Goal: Transaction & Acquisition: Book appointment/travel/reservation

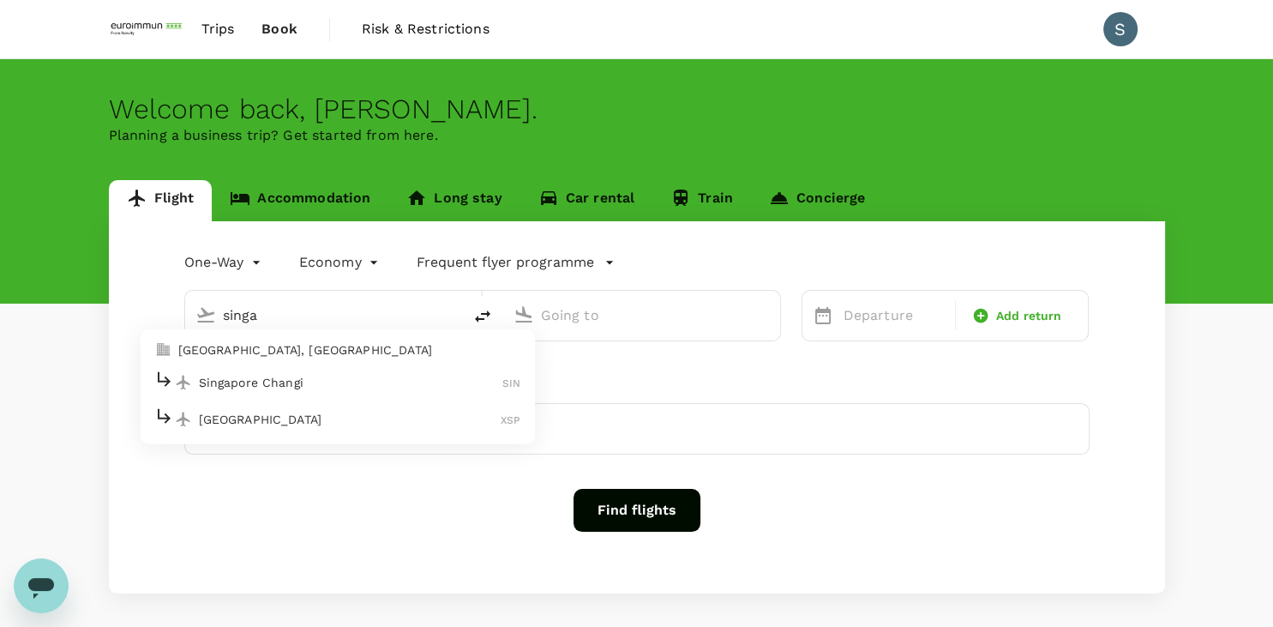
click at [333, 393] on div "Singapore Changi SIN" at bounding box center [337, 382] width 367 height 27
type input "singa"
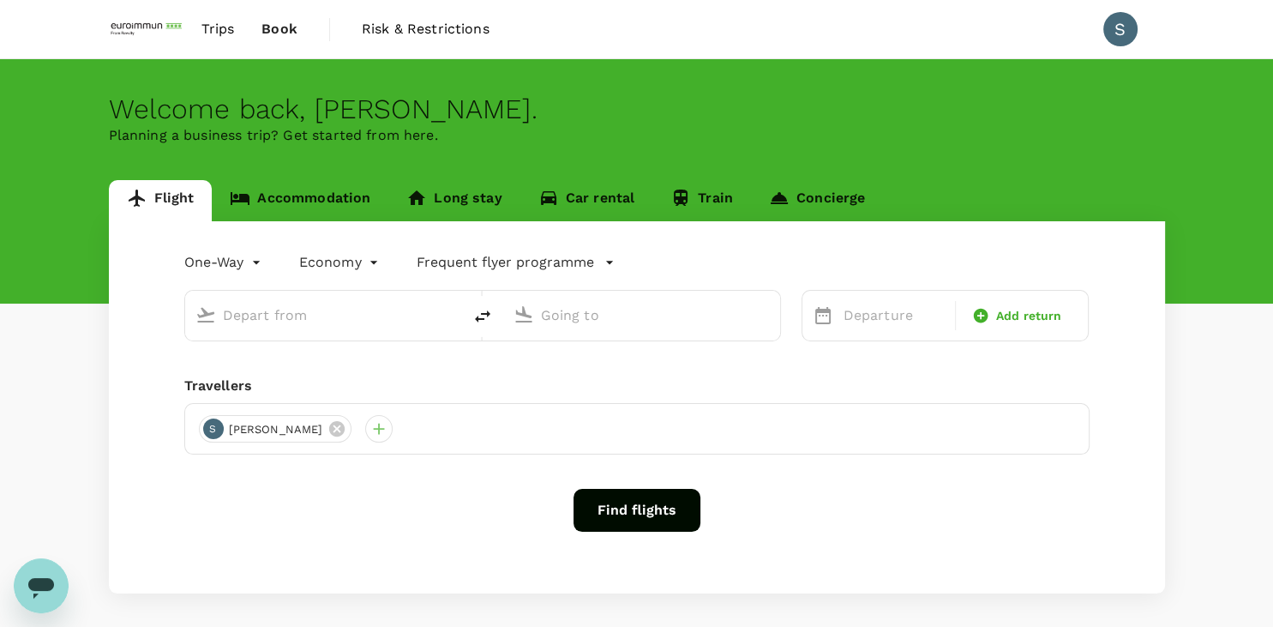
type input "Singapore Changi (SIN)"
click at [224, 259] on body "Trips Book Risk & Restrictions S Welcome back , [PERSON_NAME] . Planning a busi…" at bounding box center [636, 350] width 1273 height 701
click at [230, 371] on li "Multi City" at bounding box center [225, 364] width 103 height 31
type input "multicity"
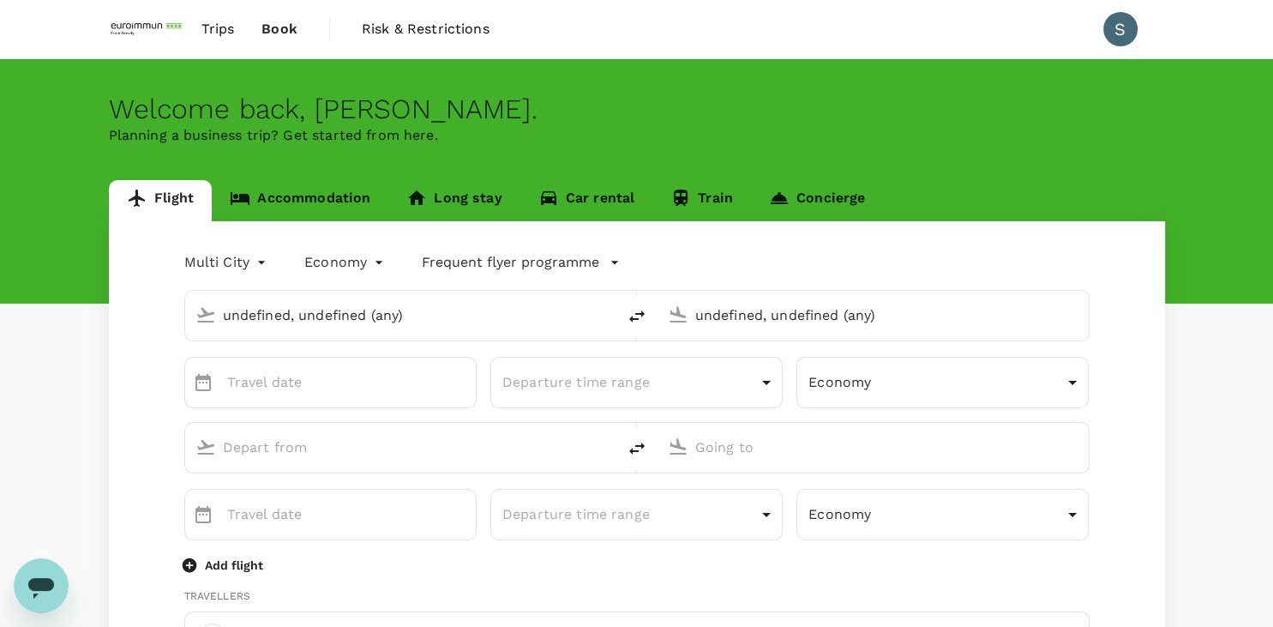
type input "Singapore Changi (SIN)"
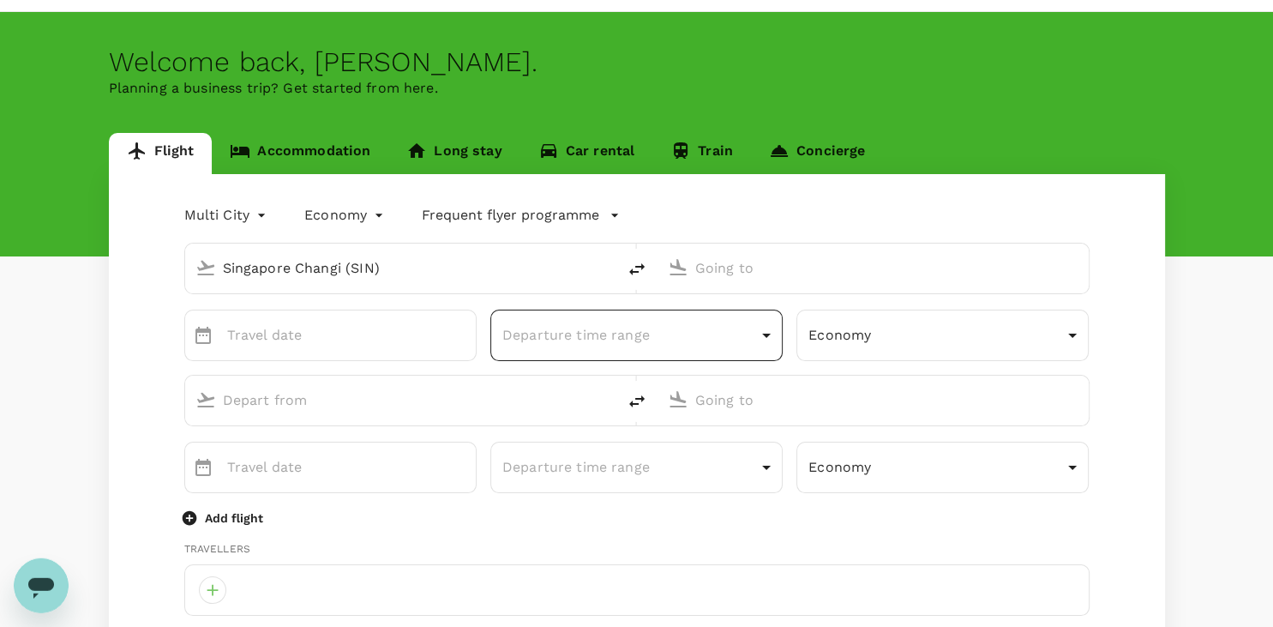
scroll to position [90, 0]
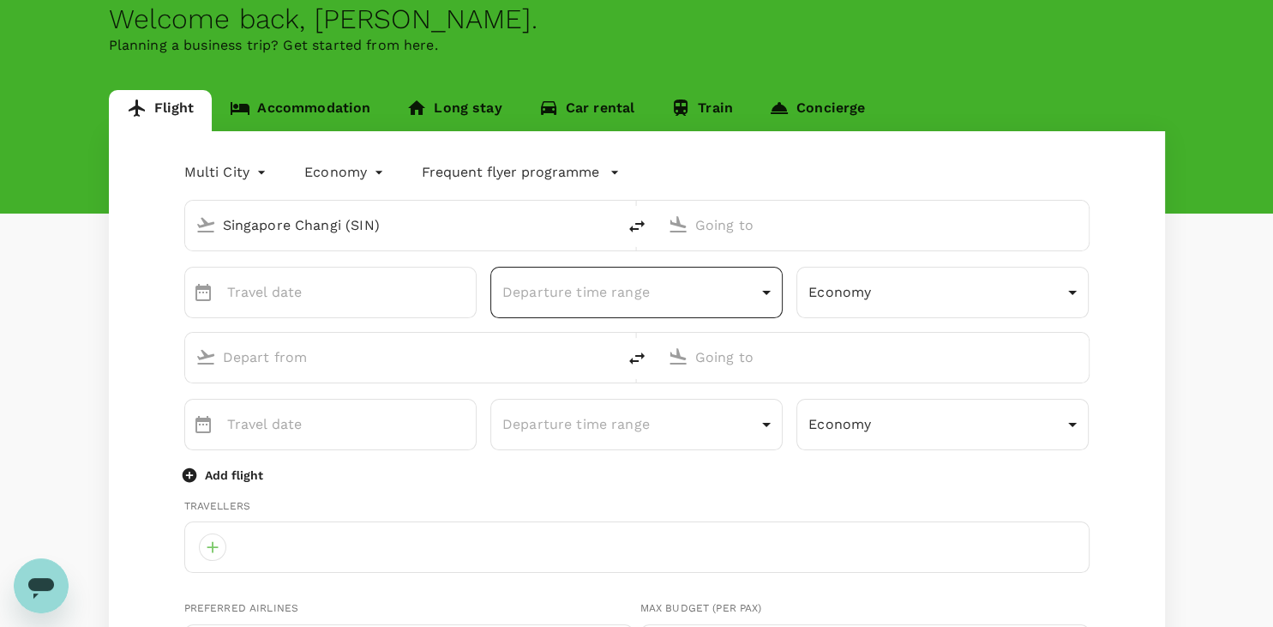
type input "[EMAIL_ADDRESS][DOMAIN_NAME]"
type input "65"
type input "97986379"
click at [761, 234] on input "text" at bounding box center [873, 225] width 357 height 27
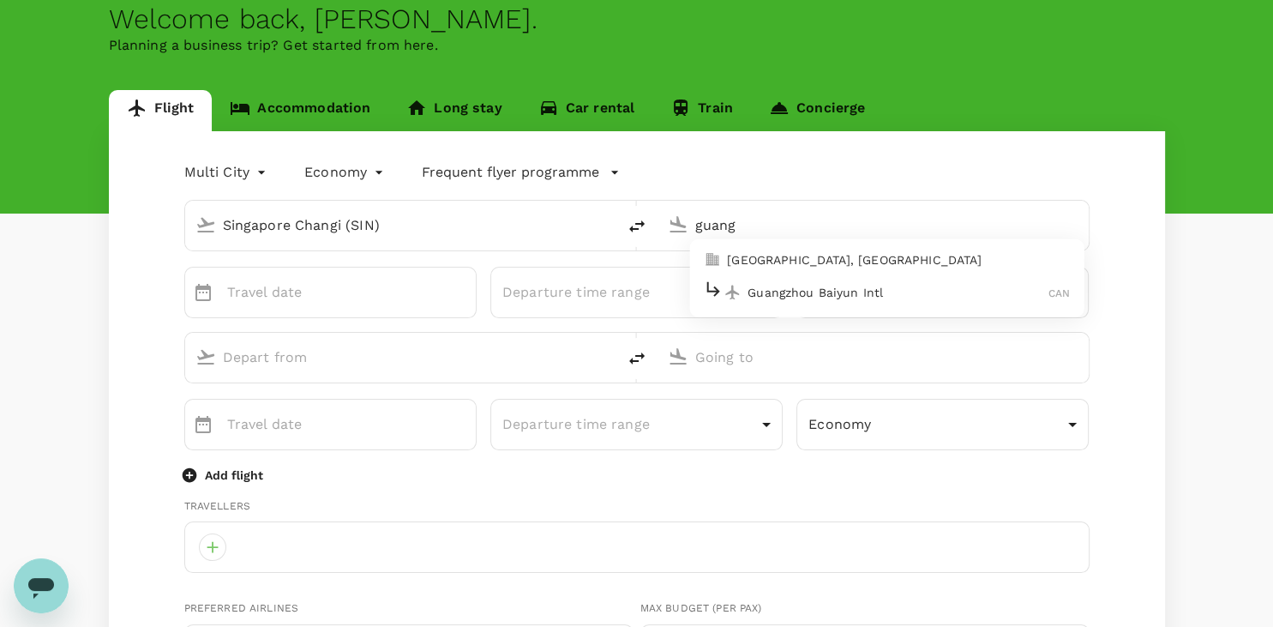
click at [824, 285] on p "Guangzhou Baiyun Intl" at bounding box center [897, 292] width 301 height 17
type input "Guangzhou Baiyun Intl (CAN)"
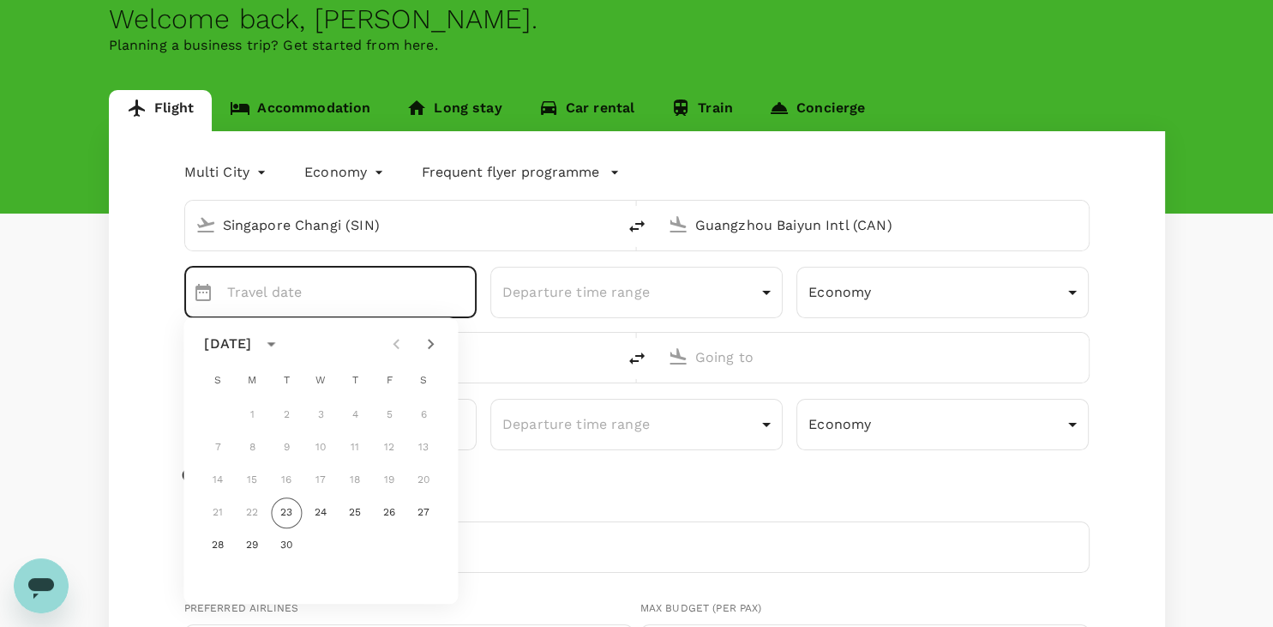
click at [430, 349] on icon "Next month" at bounding box center [430, 343] width 21 height 21
click at [286, 447] on button "7" at bounding box center [286, 447] width 31 height 31
type input "[DATE]"
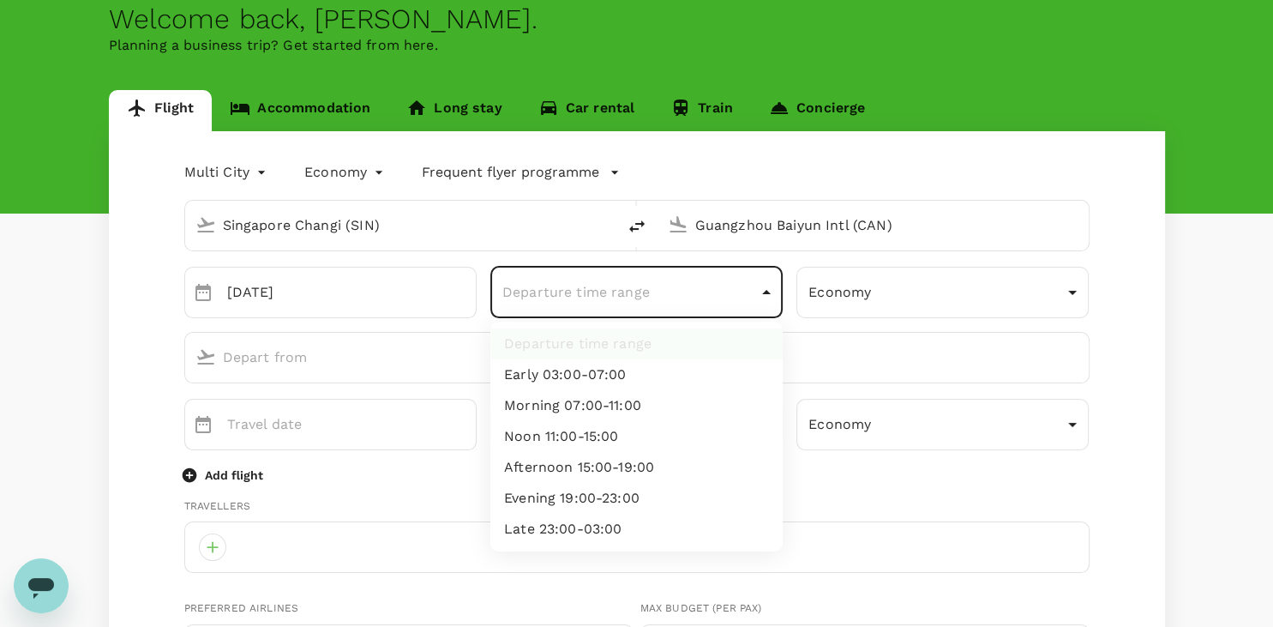
click at [622, 475] on li "Afternoon 15:00-19:00" at bounding box center [636, 467] width 292 height 31
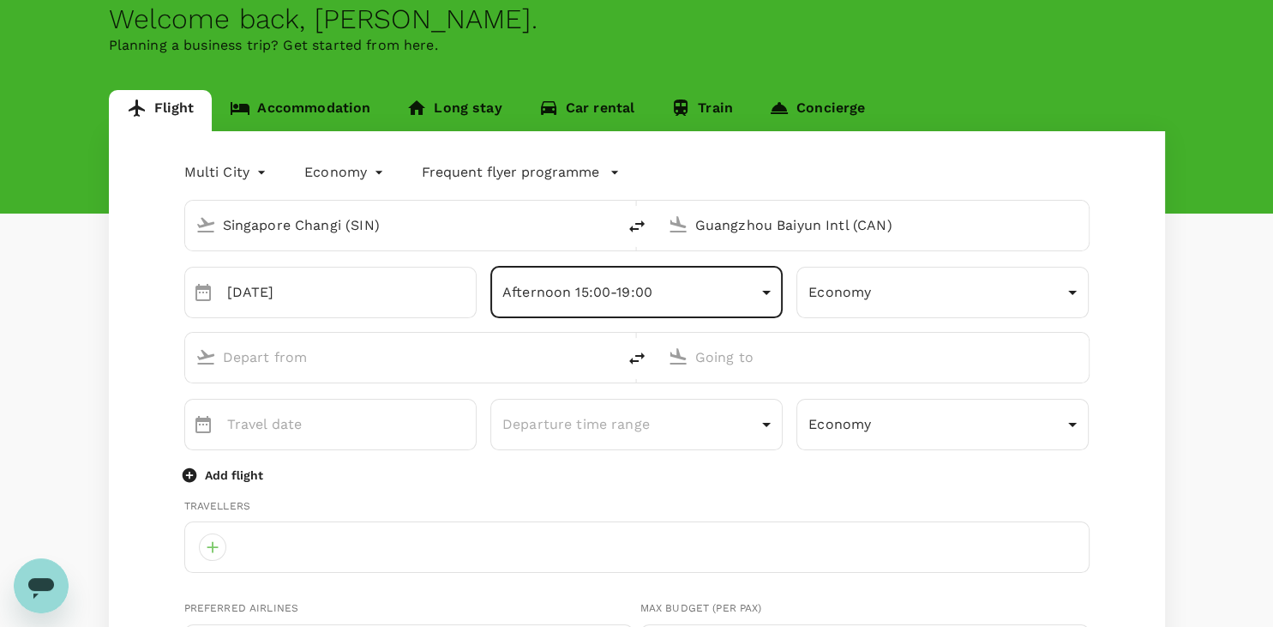
type input "afternoon"
click at [280, 360] on input "text" at bounding box center [401, 357] width 357 height 27
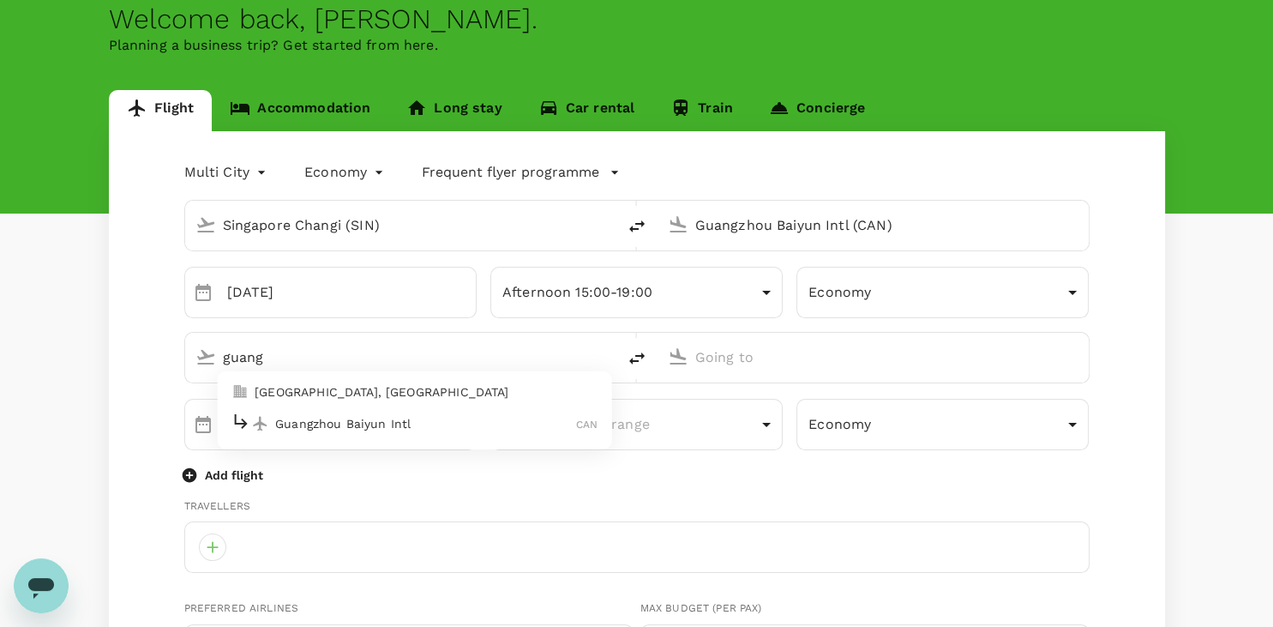
click at [285, 413] on div "Guangzhou Baiyun Intl CAN" at bounding box center [414, 424] width 367 height 27
type input "guang"
type input "Guangzhou Baiyun Intl (CAN)"
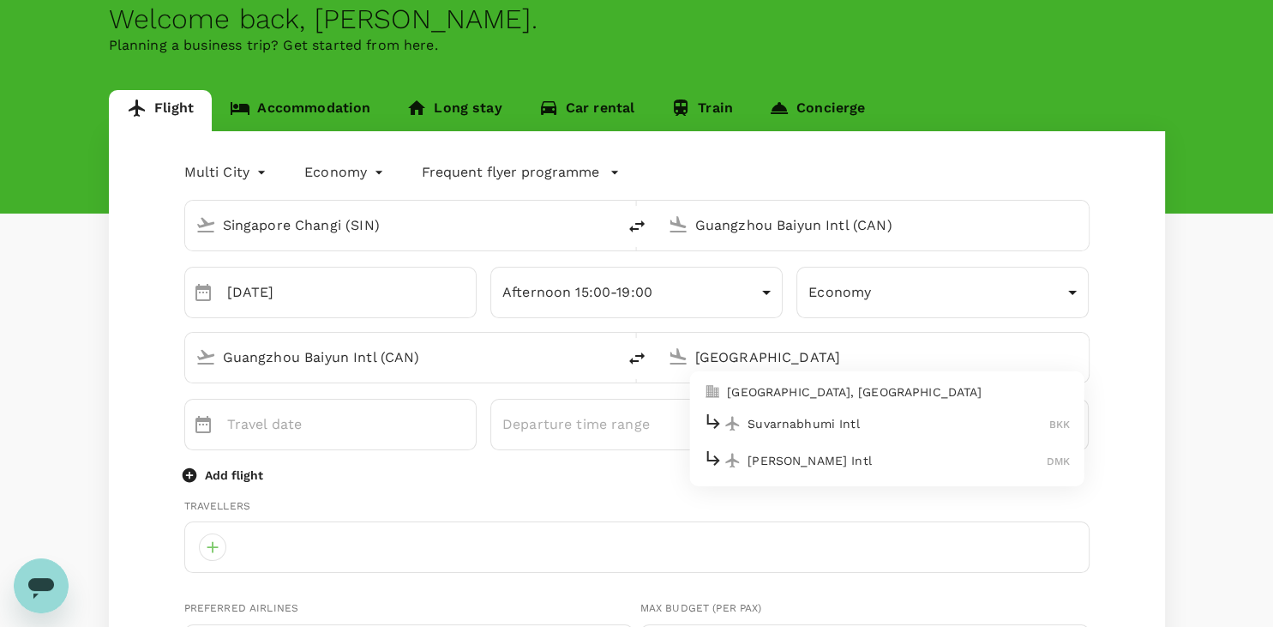
click at [818, 418] on p "Suvarnabhumi Intl" at bounding box center [898, 423] width 302 height 17
type input "Suvarnabhumi Intl (BKK)"
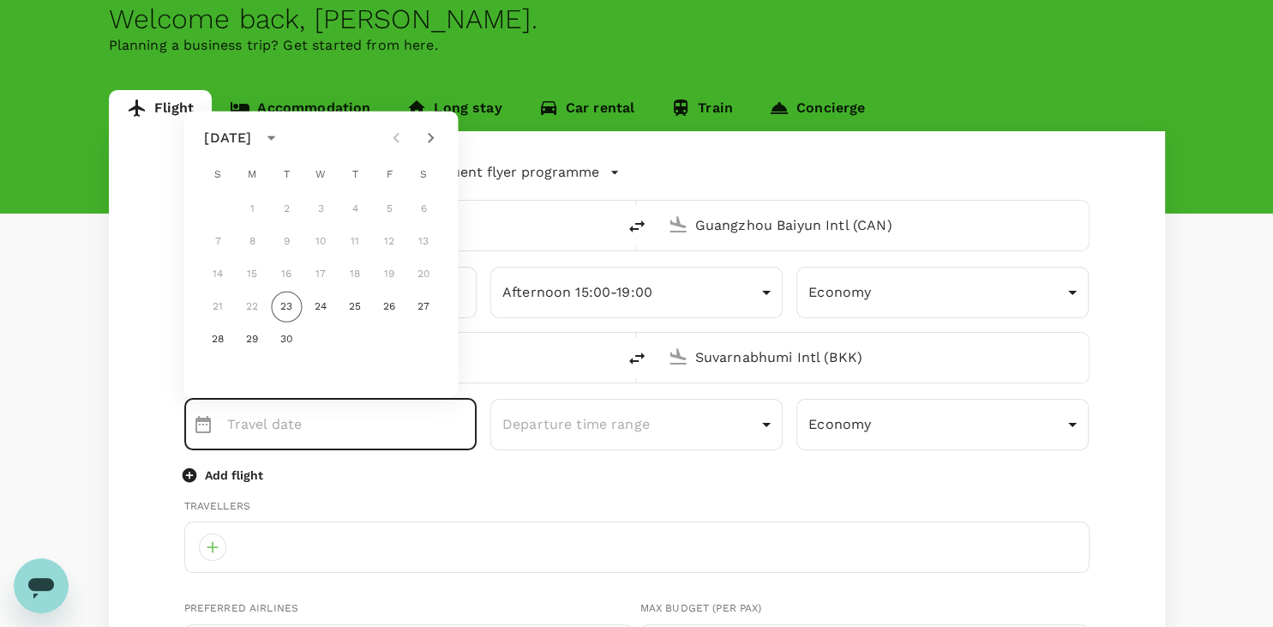
type input "DD MMMM"
click at [357, 427] on input "DD MMMM" at bounding box center [351, 424] width 249 height 51
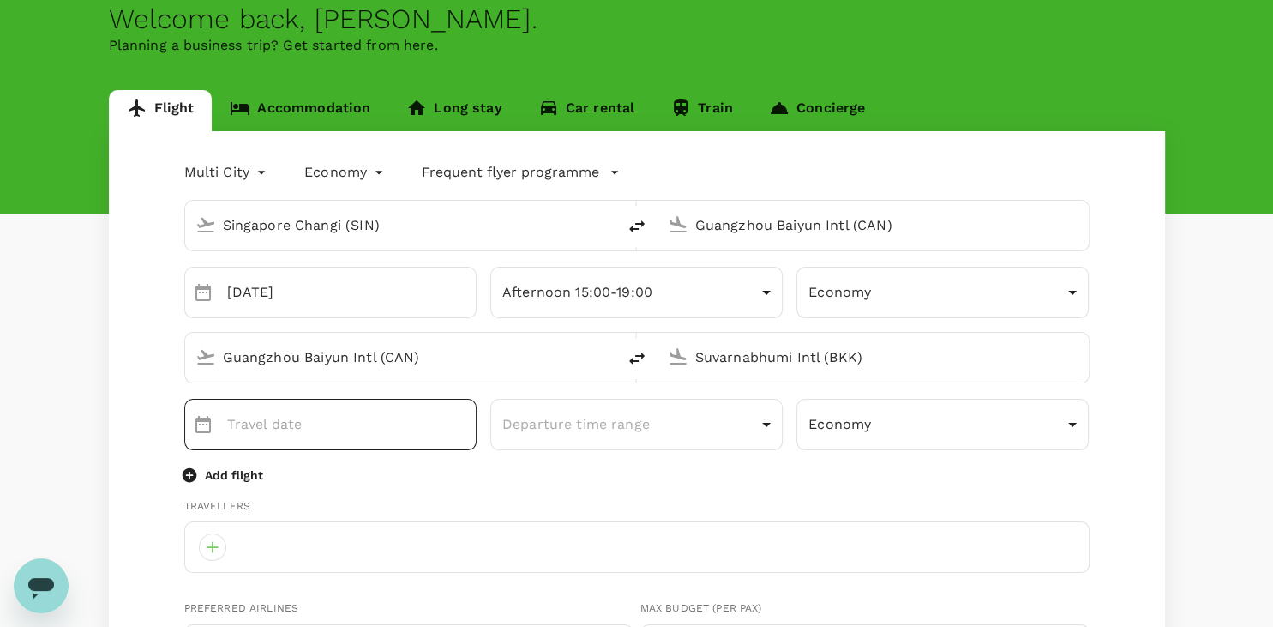
type input "DD MMMM"
click at [357, 427] on input "DD MMMM" at bounding box center [351, 424] width 249 height 51
click at [197, 423] on icon "Choose date" at bounding box center [203, 424] width 21 height 21
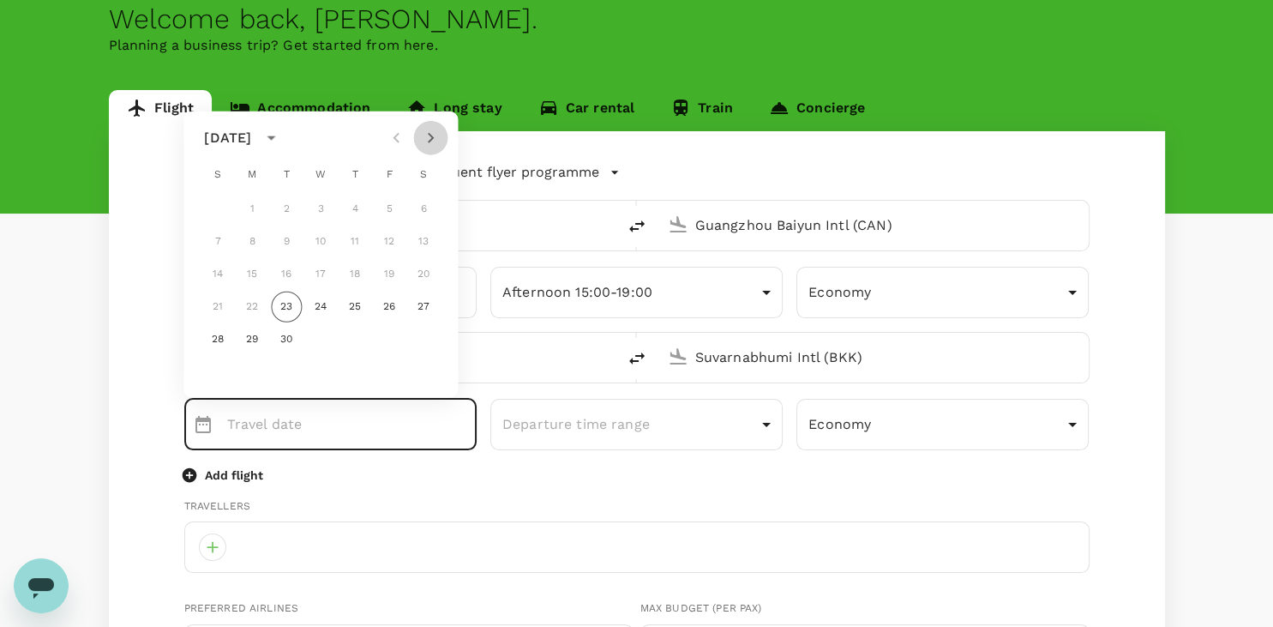
click at [422, 140] on icon "Next month" at bounding box center [430, 138] width 21 height 21
click at [213, 268] on button "12" at bounding box center [217, 274] width 31 height 31
type input "[DATE]"
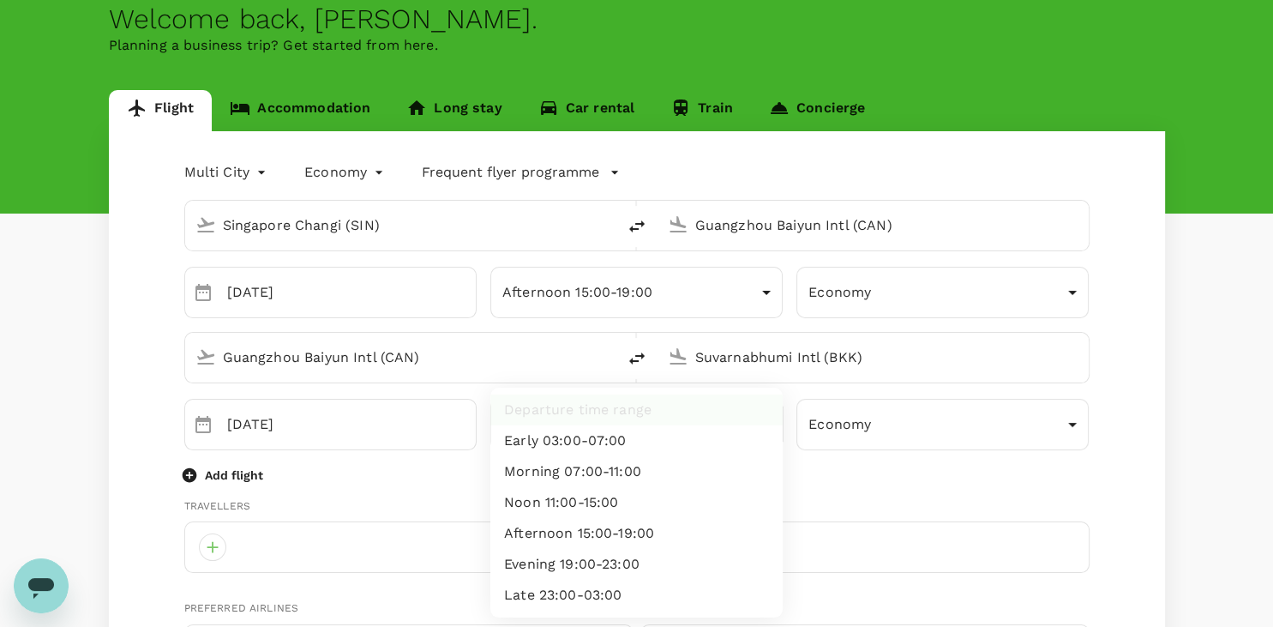
click at [651, 506] on li "Noon 11:00-15:00" at bounding box center [636, 502] width 292 height 31
type input "noon"
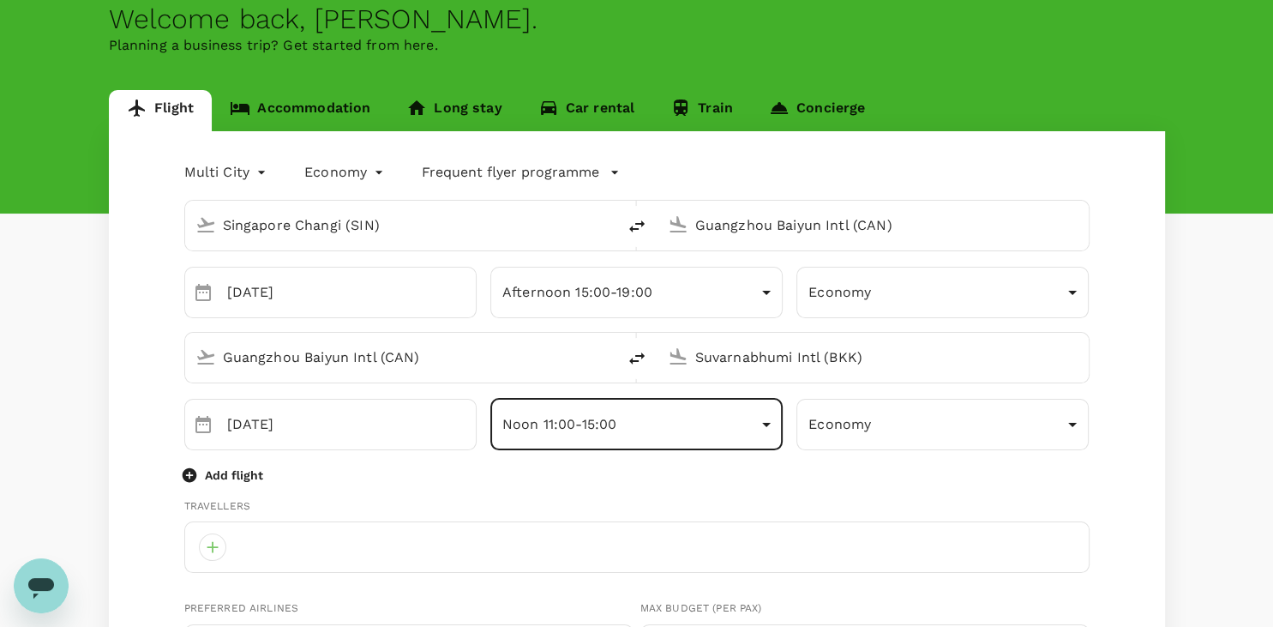
click at [640, 475] on div "Add flight" at bounding box center [636, 474] width 905 height 21
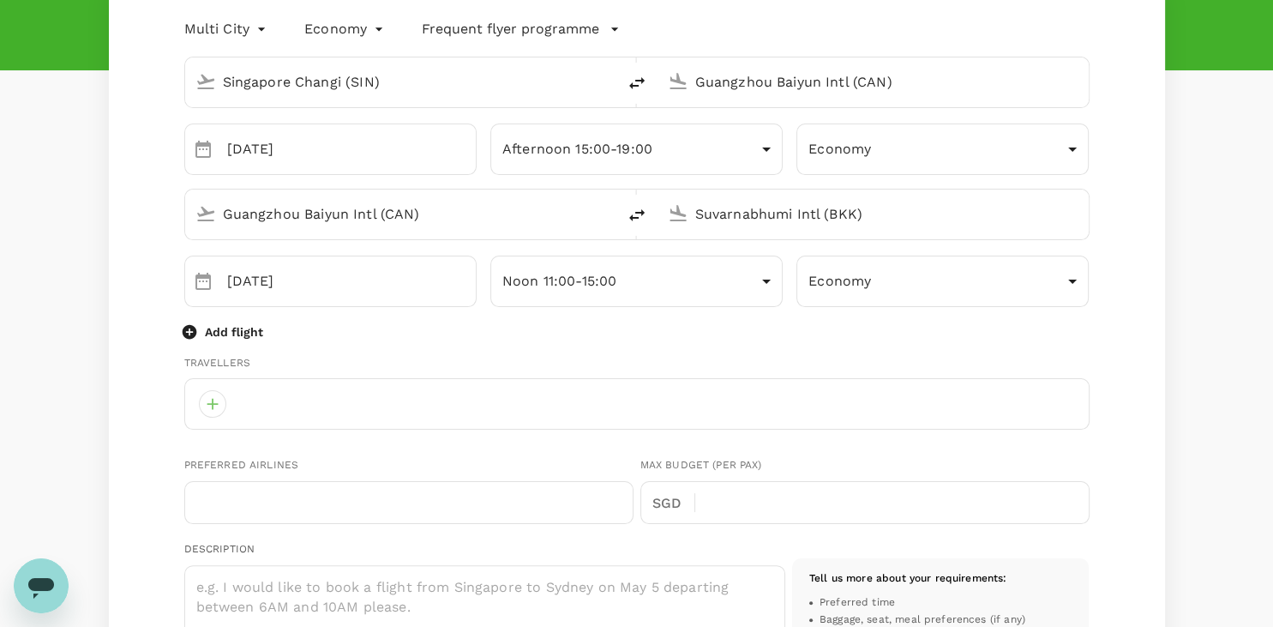
scroll to position [271, 0]
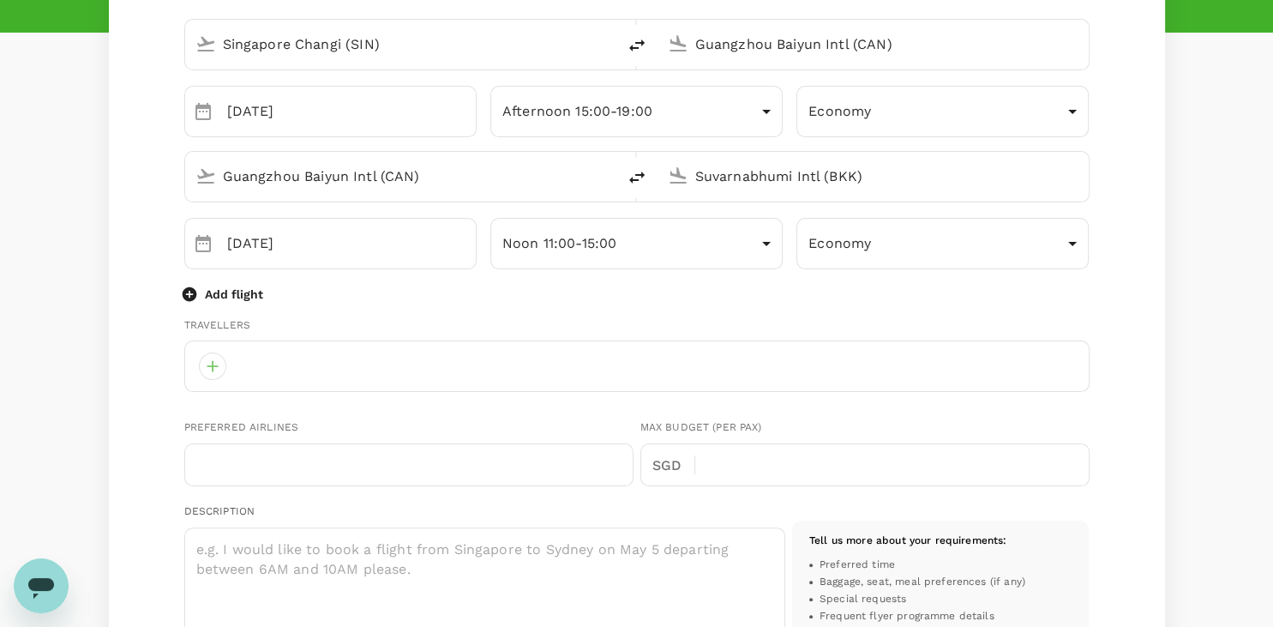
click at [235, 297] on p "Add flight" at bounding box center [234, 293] width 58 height 17
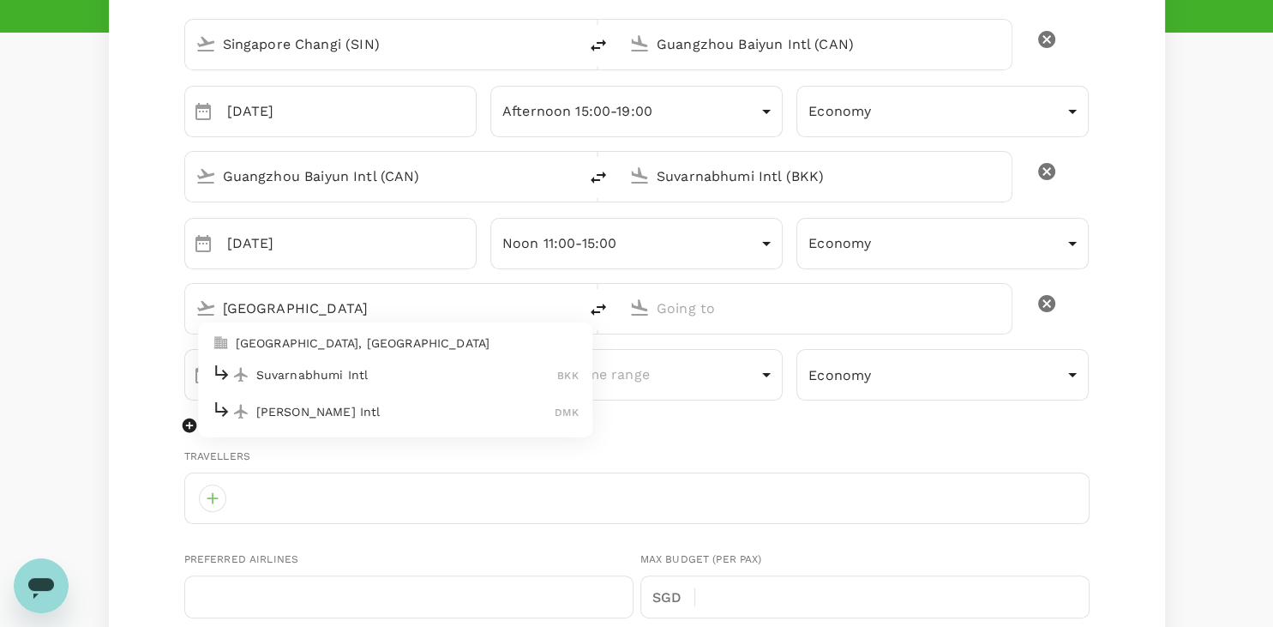
click at [301, 370] on p "Suvarnabhumi Intl" at bounding box center [407, 374] width 302 height 17
type input "[GEOGRAPHIC_DATA]"
type input "Suvarnabhumi Intl (BKK)"
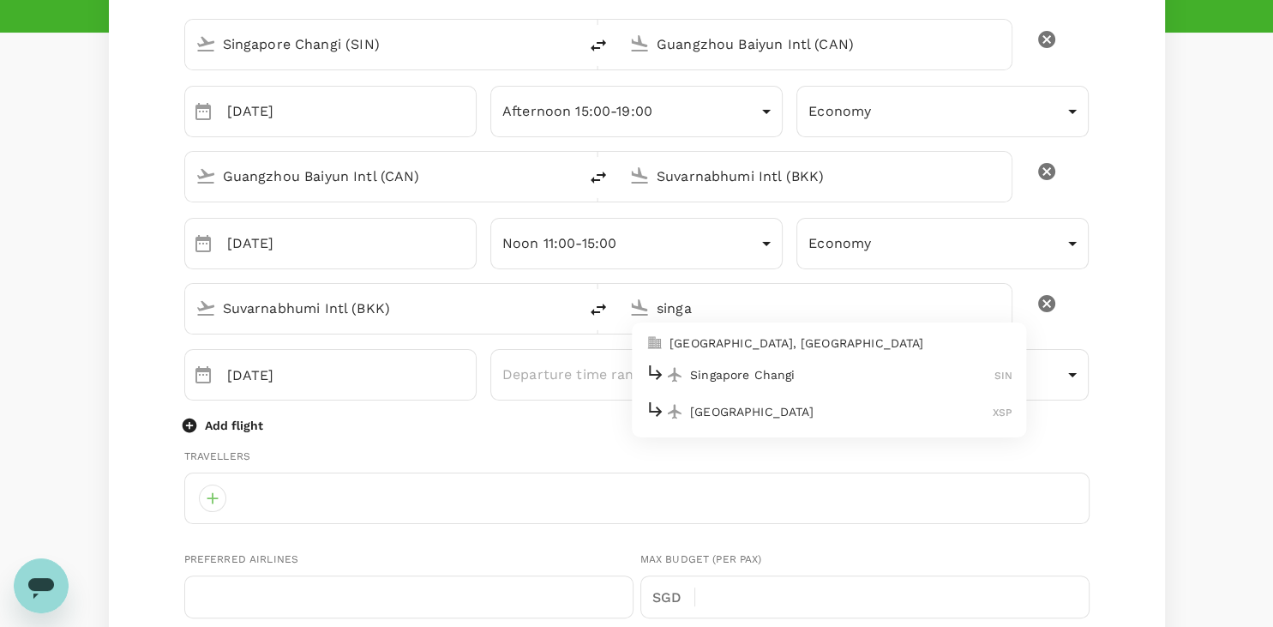
click at [742, 370] on p "Singapore Changi" at bounding box center [842, 374] width 304 height 17
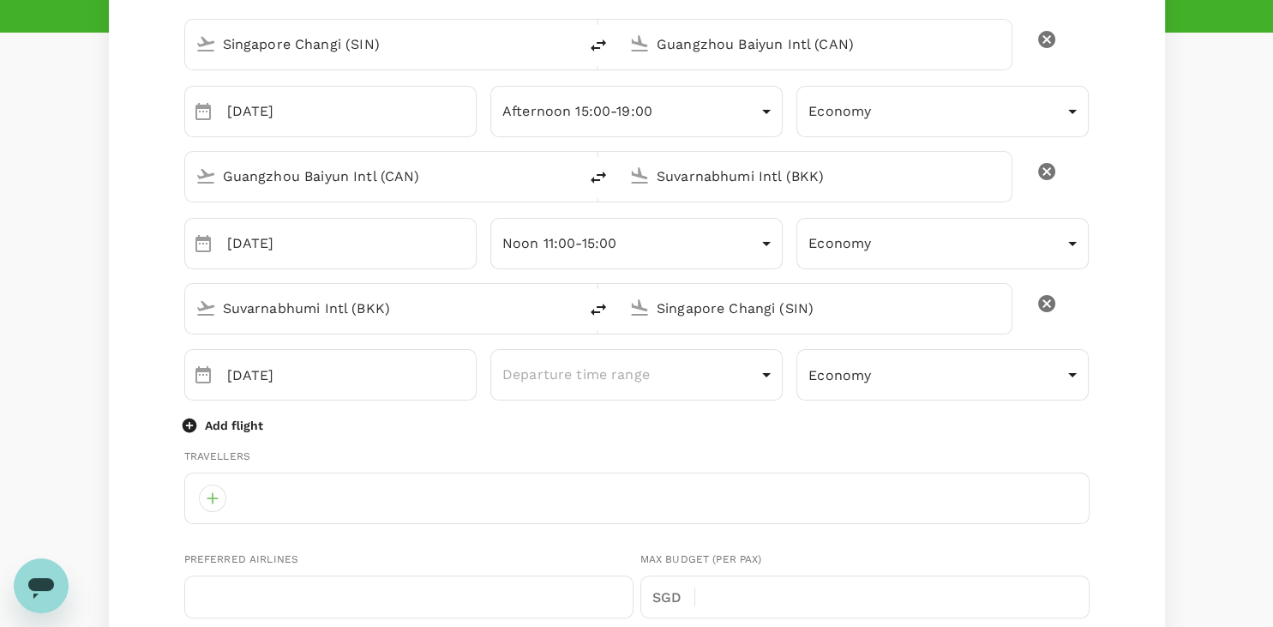
type input "Singapore Changi (SIN)"
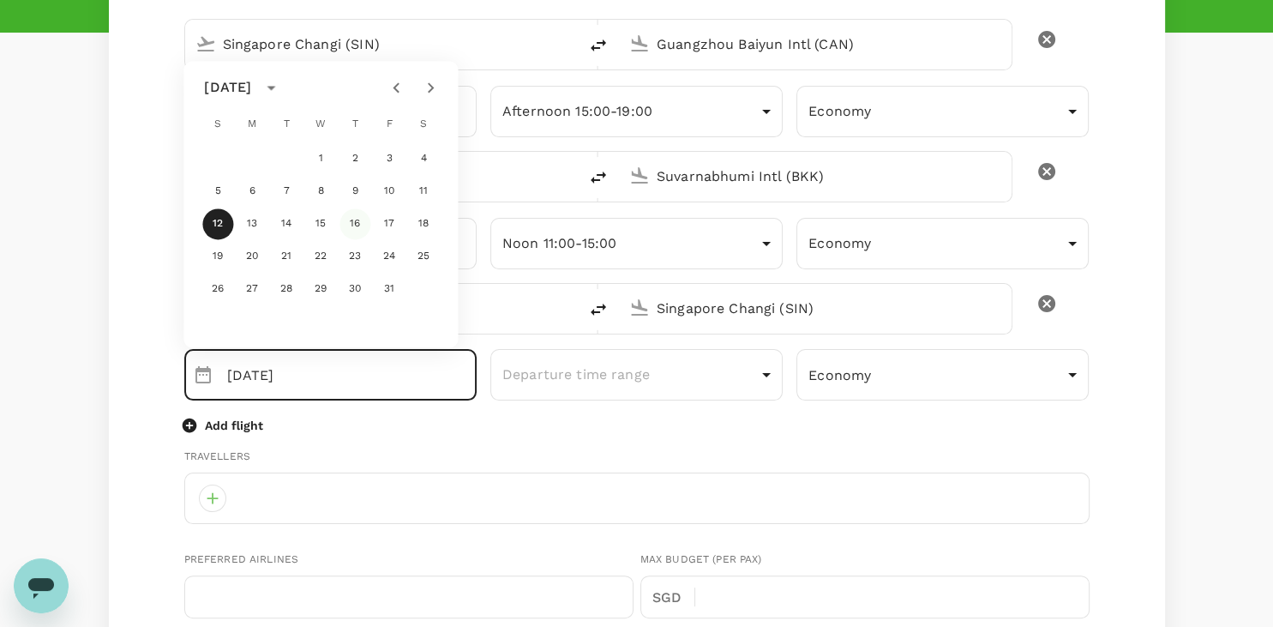
click at [356, 224] on button "16" at bounding box center [354, 223] width 31 height 31
type input "[DATE]"
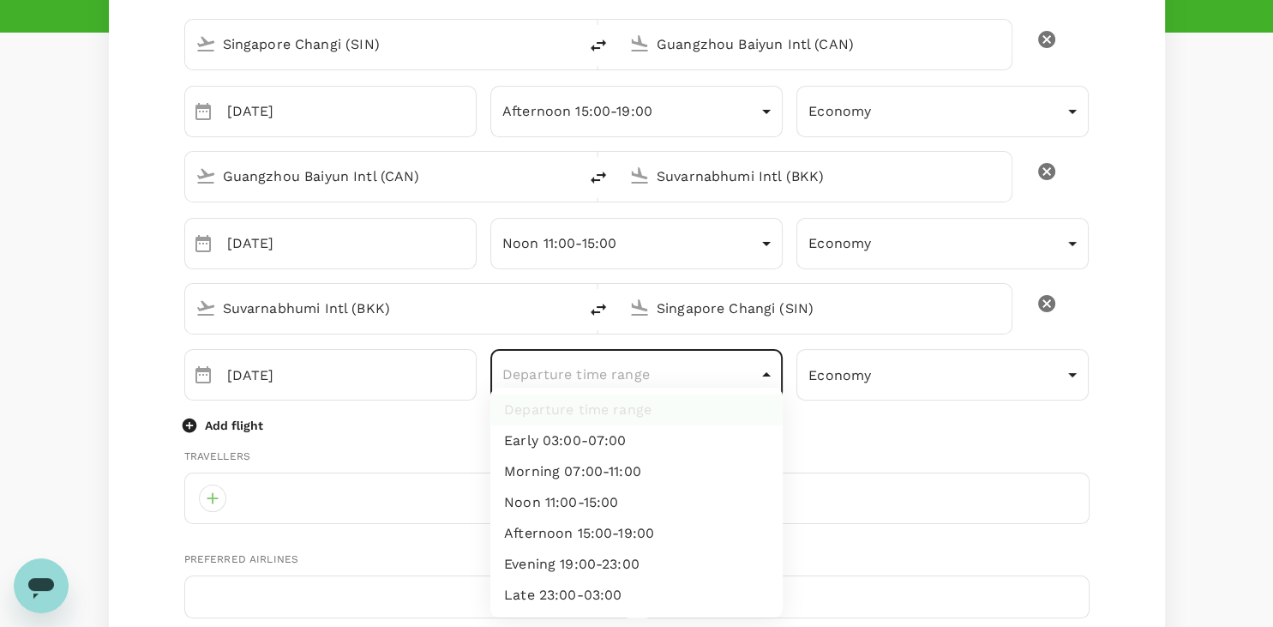
click at [663, 379] on body "Trips Book Risk & Restrictions S Welcome back , [PERSON_NAME] . Planning a busi…" at bounding box center [636, 560] width 1273 height 1663
click at [651, 543] on li "Afternoon 15:00-19:00" at bounding box center [636, 533] width 292 height 31
type input "afternoon"
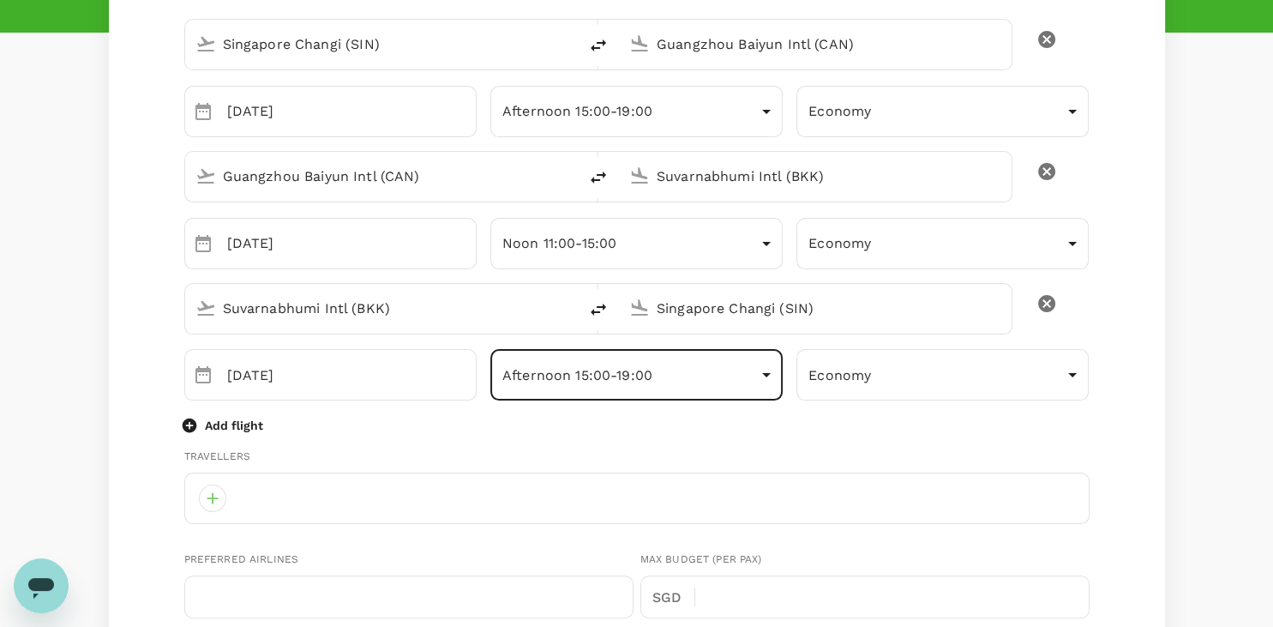
click at [127, 414] on div "Multi City multicity Economy economy Frequent flyer programme [GEOGRAPHIC_DATA]…" at bounding box center [637, 616] width 1056 height 1333
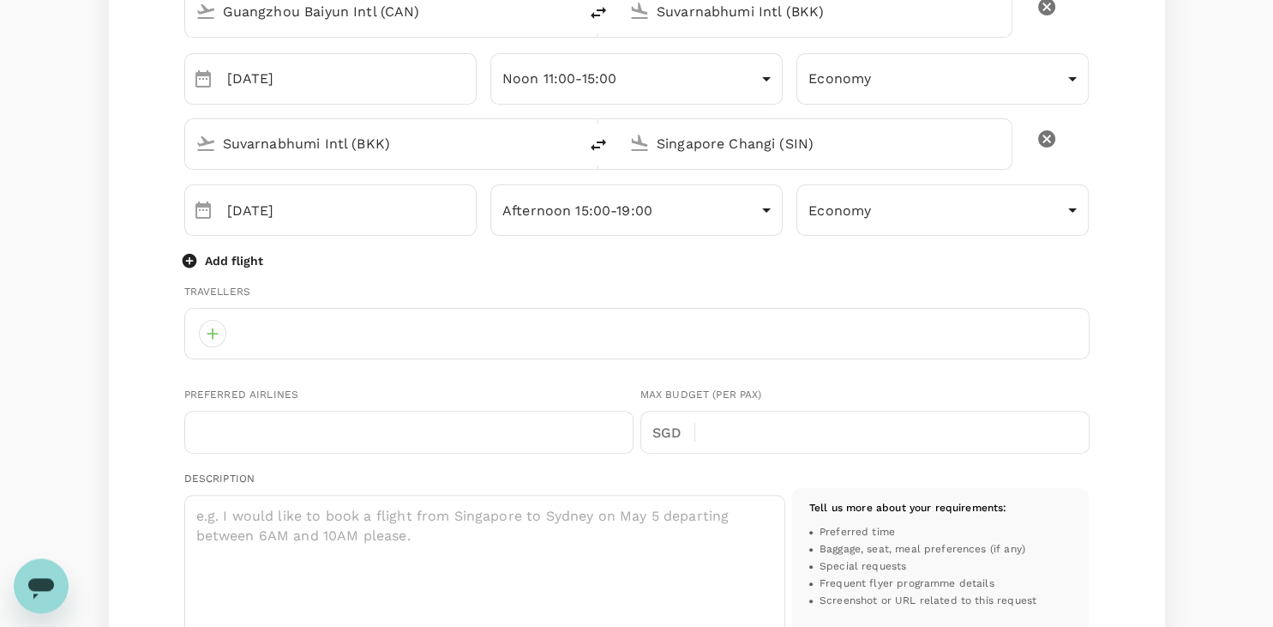
scroll to position [453, 0]
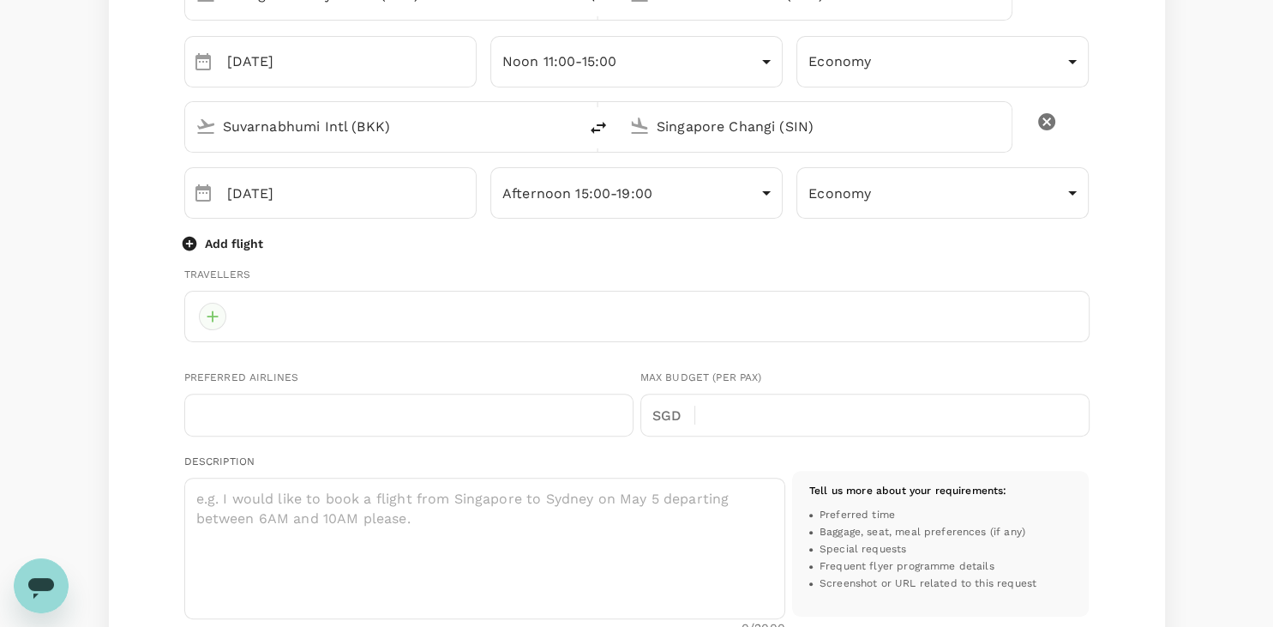
click at [212, 316] on div at bounding box center [212, 316] width 27 height 27
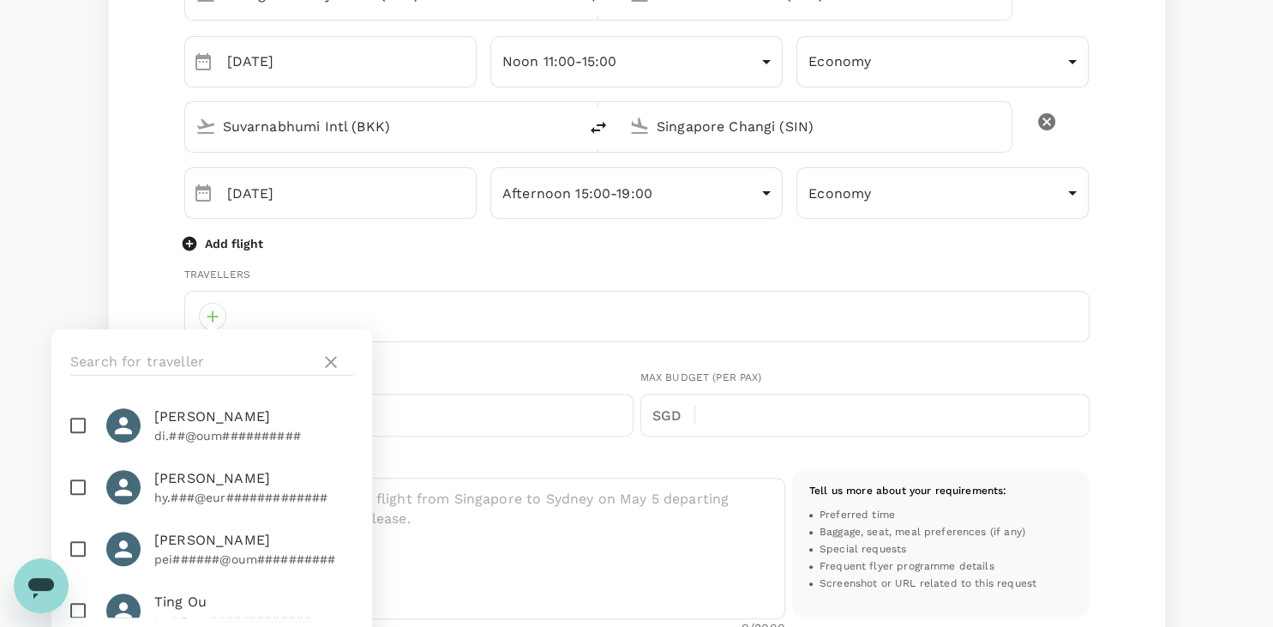
scroll to position [197, 0]
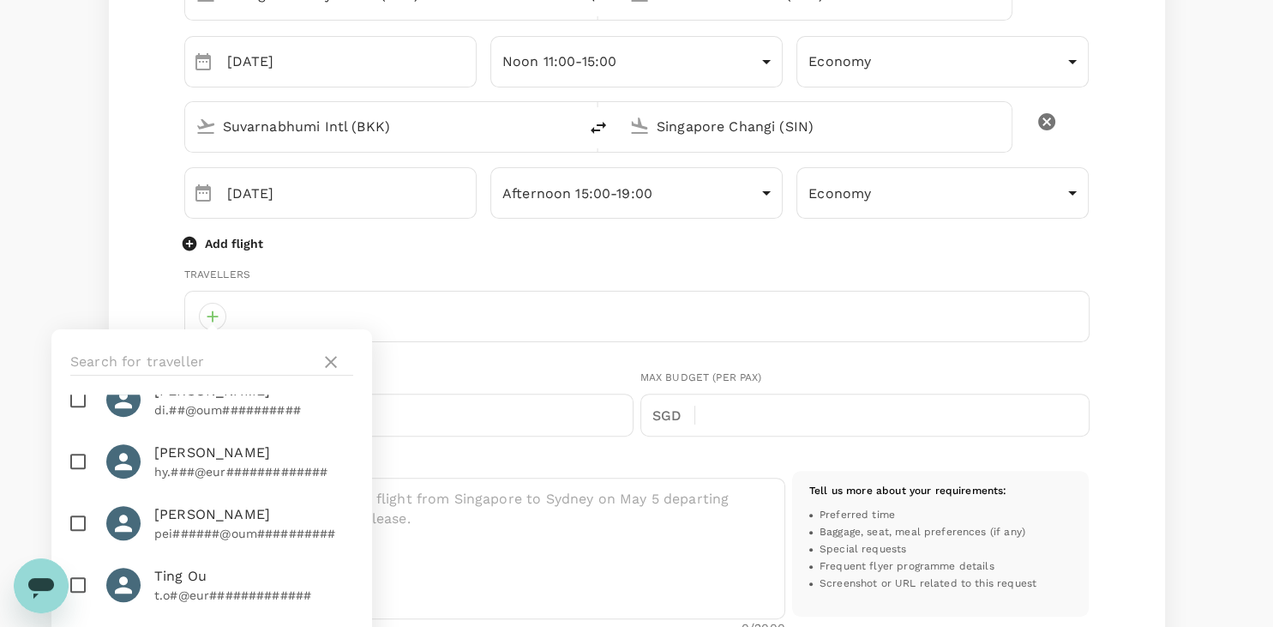
click at [70, 443] on input "checkbox" at bounding box center [78, 461] width 36 height 36
checkbox input "true"
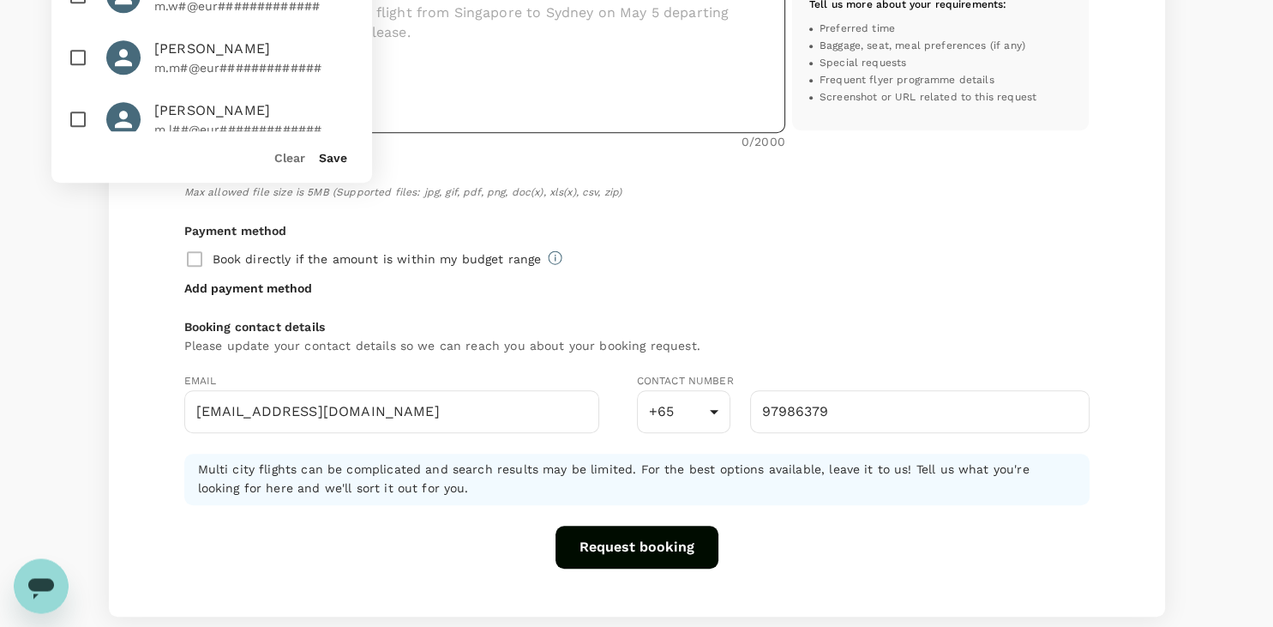
scroll to position [1034, 0]
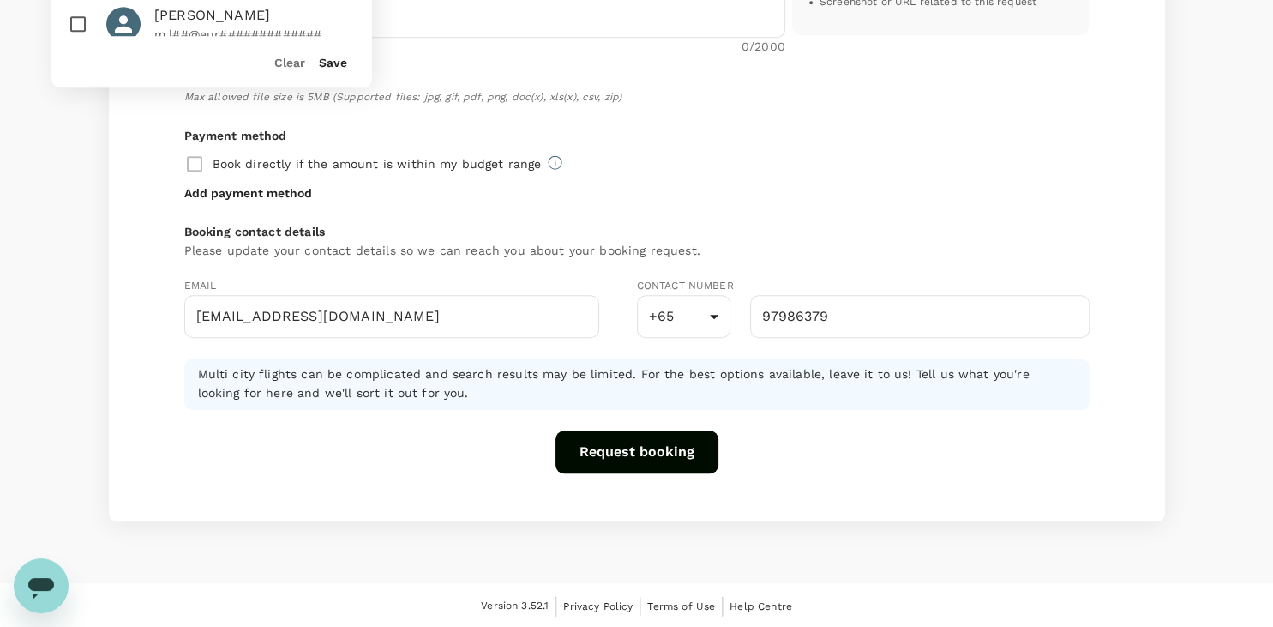
click at [338, 67] on button "Save" at bounding box center [333, 63] width 28 height 14
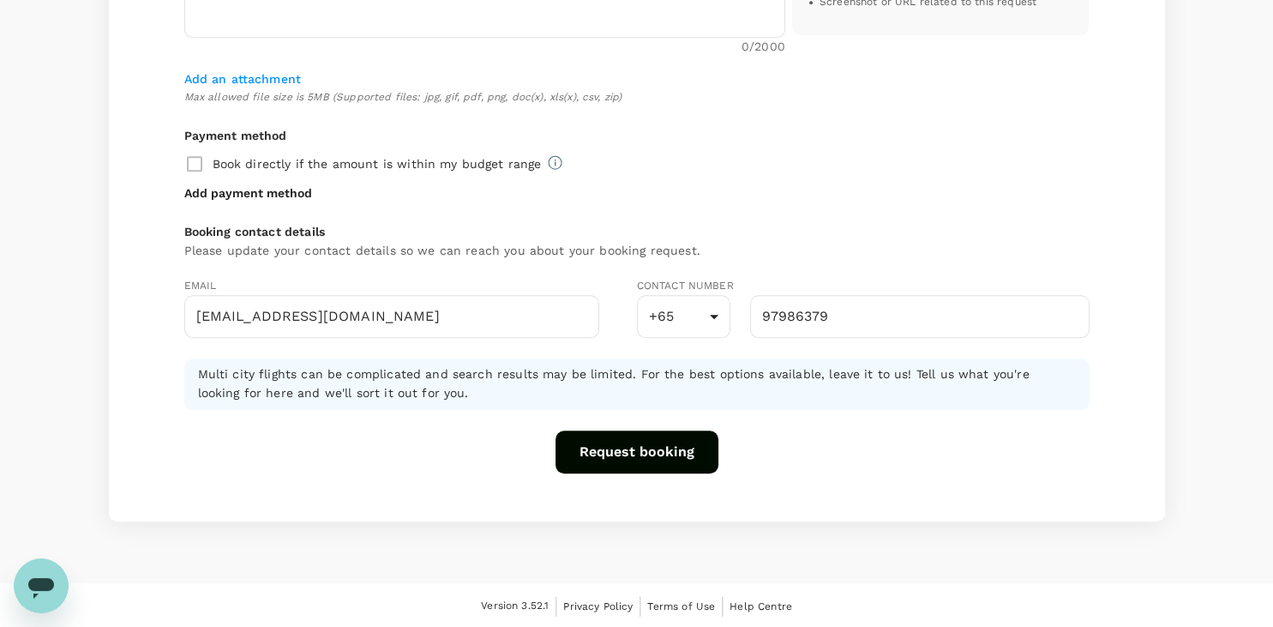
scroll to position [672, 0]
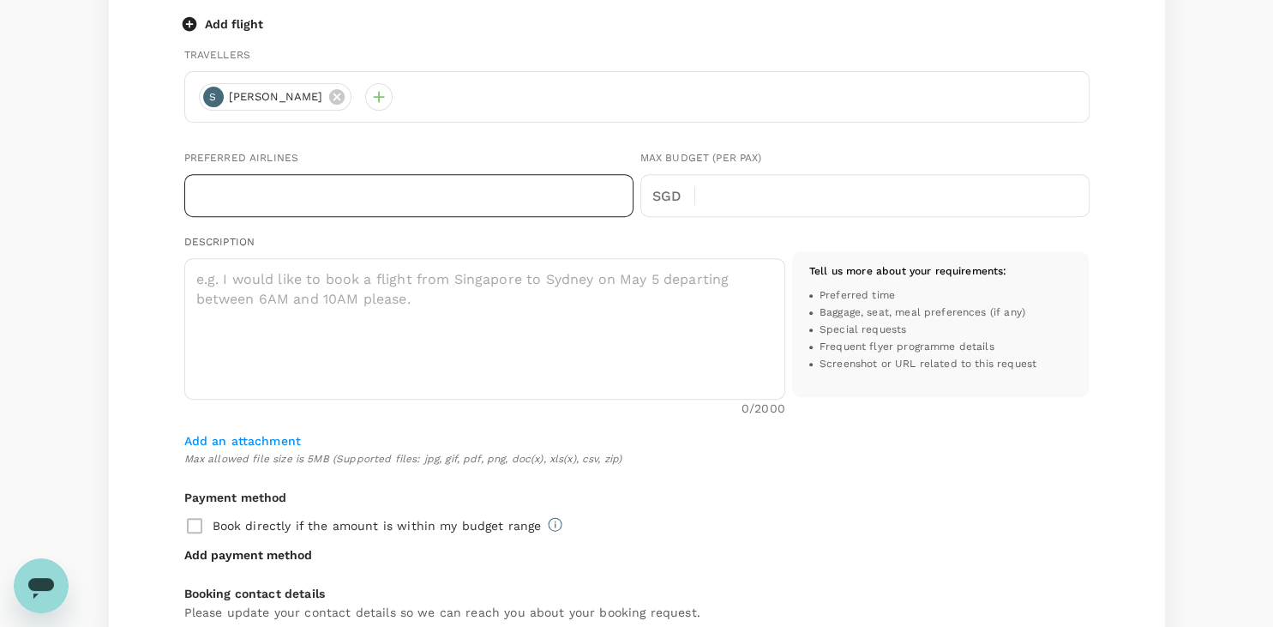
click at [396, 203] on input "text" at bounding box center [408, 195] width 449 height 43
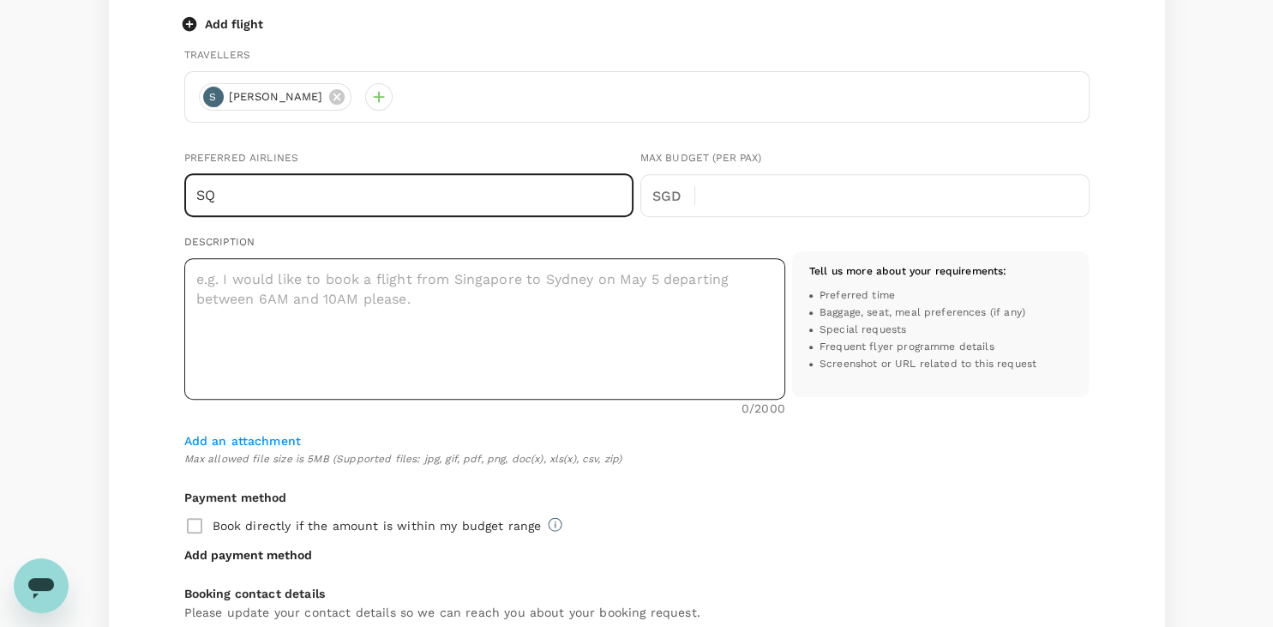
type input "SQ"
click at [348, 285] on textarea at bounding box center [484, 328] width 601 height 141
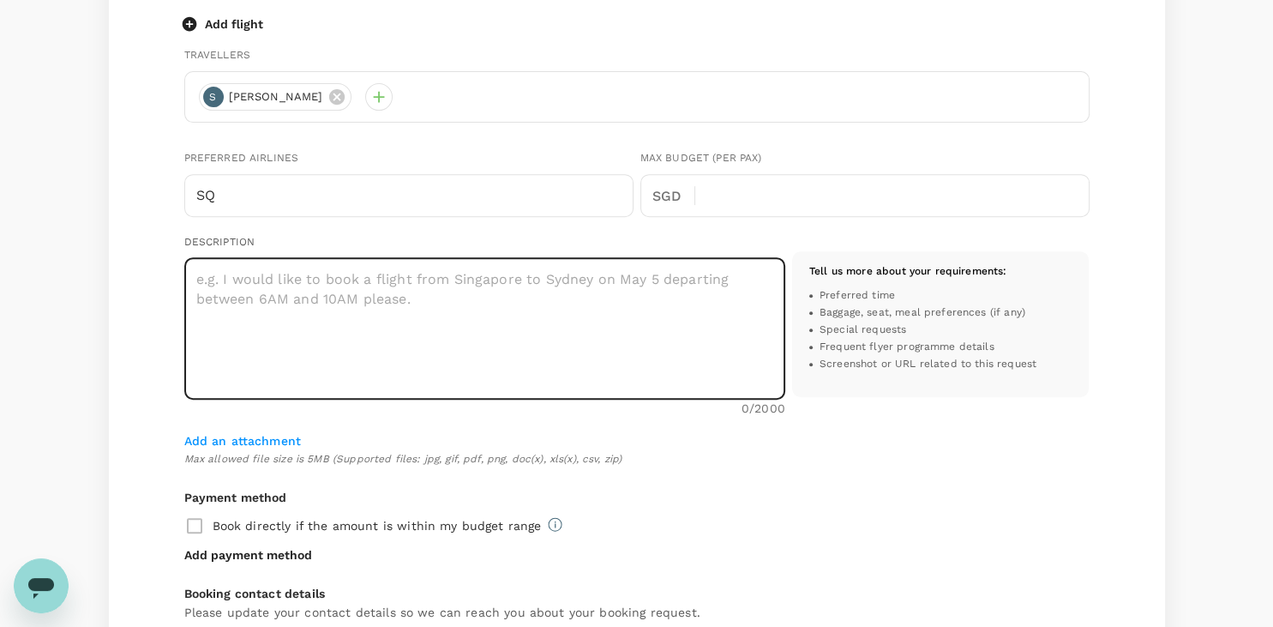
click at [961, 526] on div "Book directly if the amount is within my budget range" at bounding box center [636, 525] width 905 height 36
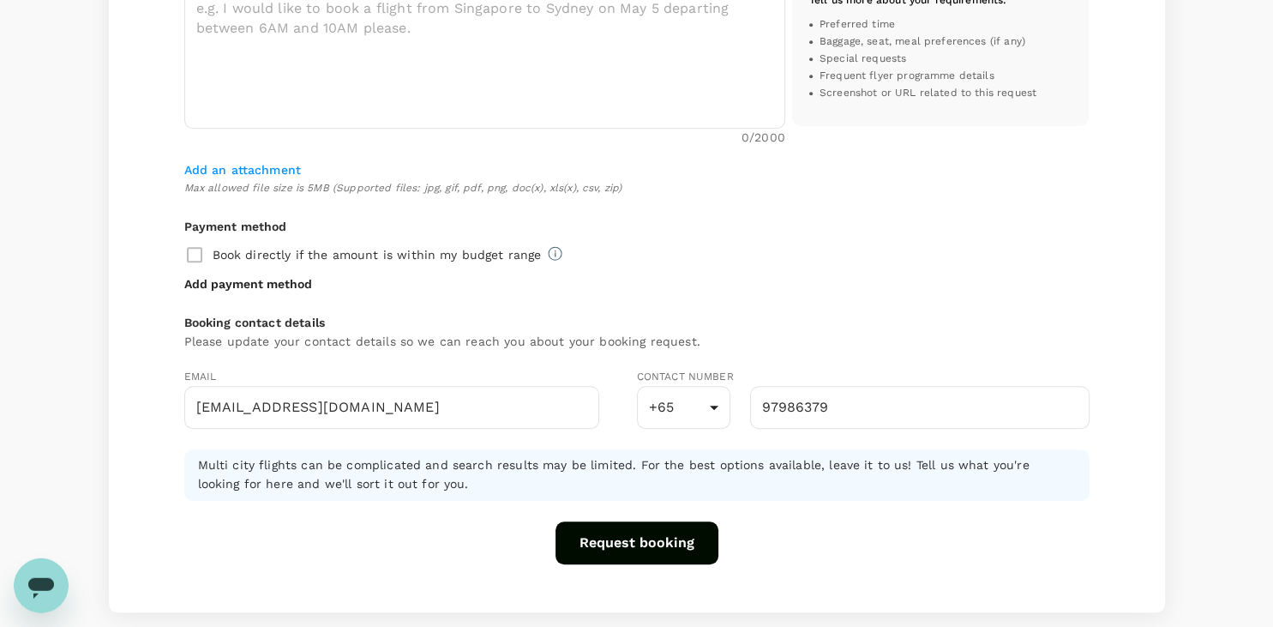
scroll to position [943, 0]
click at [643, 537] on button "Request booking" at bounding box center [636, 542] width 163 height 43
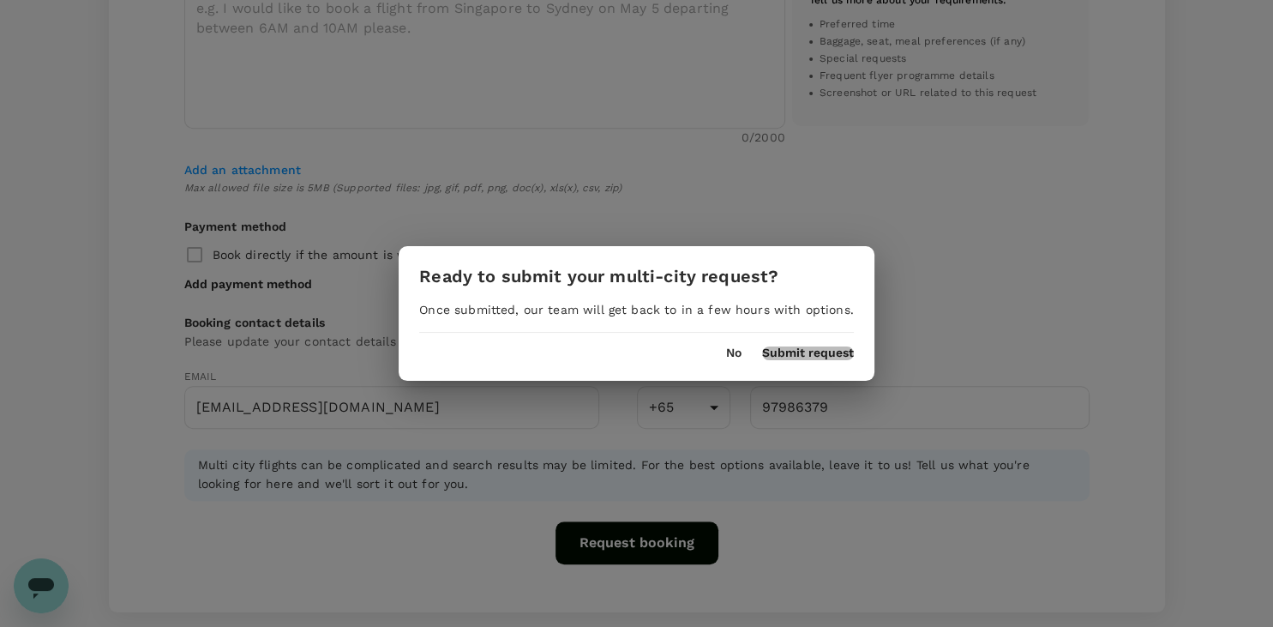
click at [821, 355] on button "Submit request" at bounding box center [808, 353] width 92 height 14
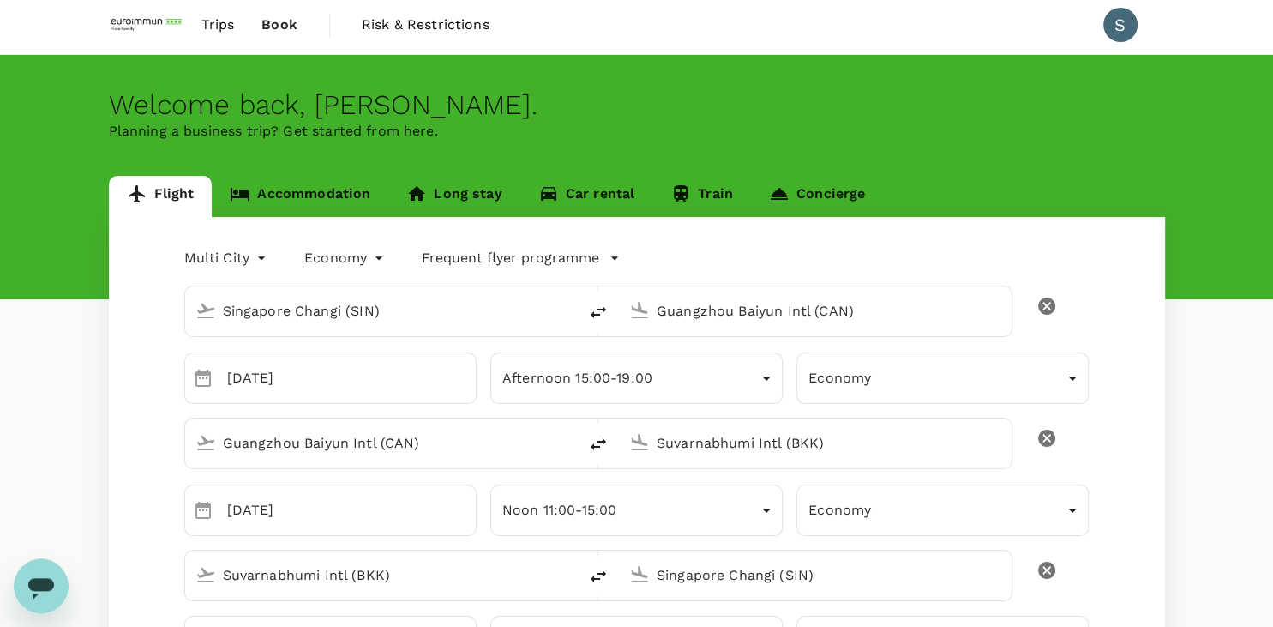
scroll to position [638, 0]
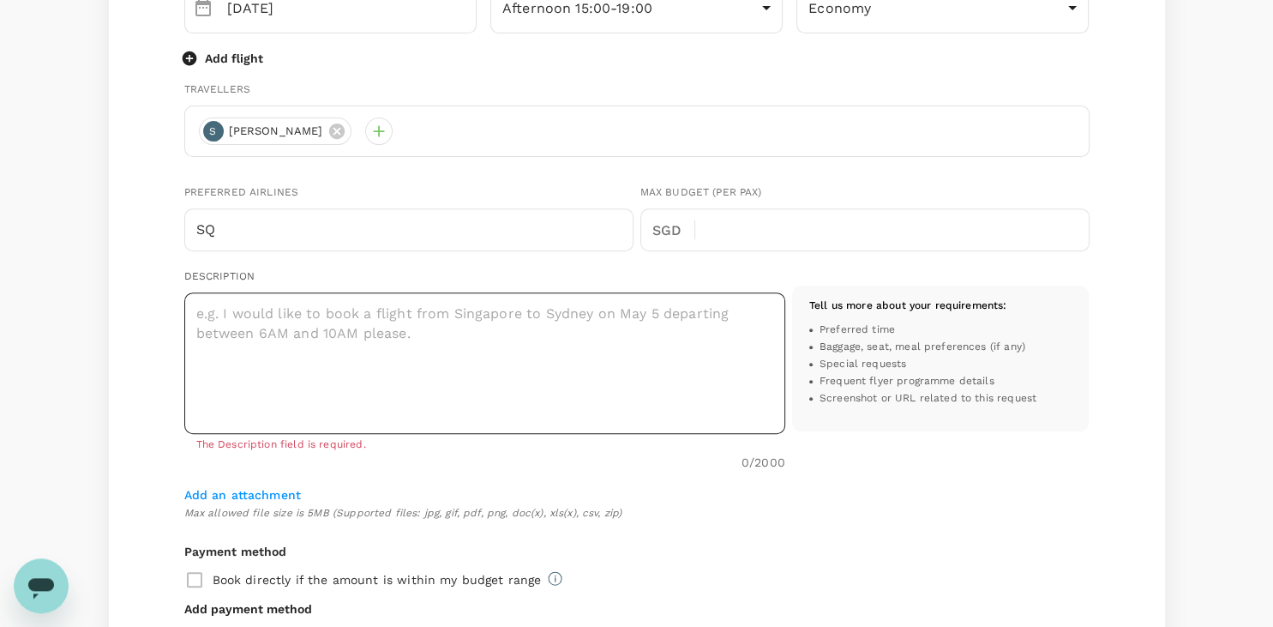
click at [430, 328] on textarea at bounding box center [484, 362] width 601 height 141
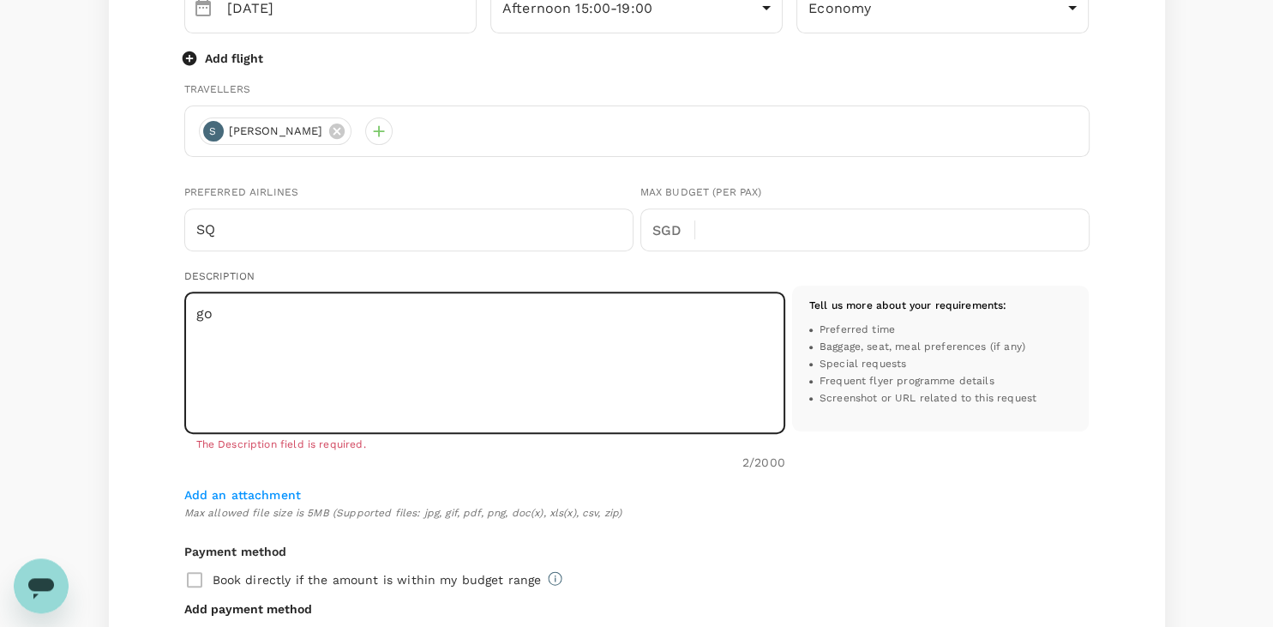
type textarea "g"
type textarea "nothing special"
click at [974, 537] on div "Singapore Changi (SIN) Guangzhou Baiyun Intl (CAN) ​ [DATE] ​ Afternoon 15:00-1…" at bounding box center [636, 263] width 905 height 1250
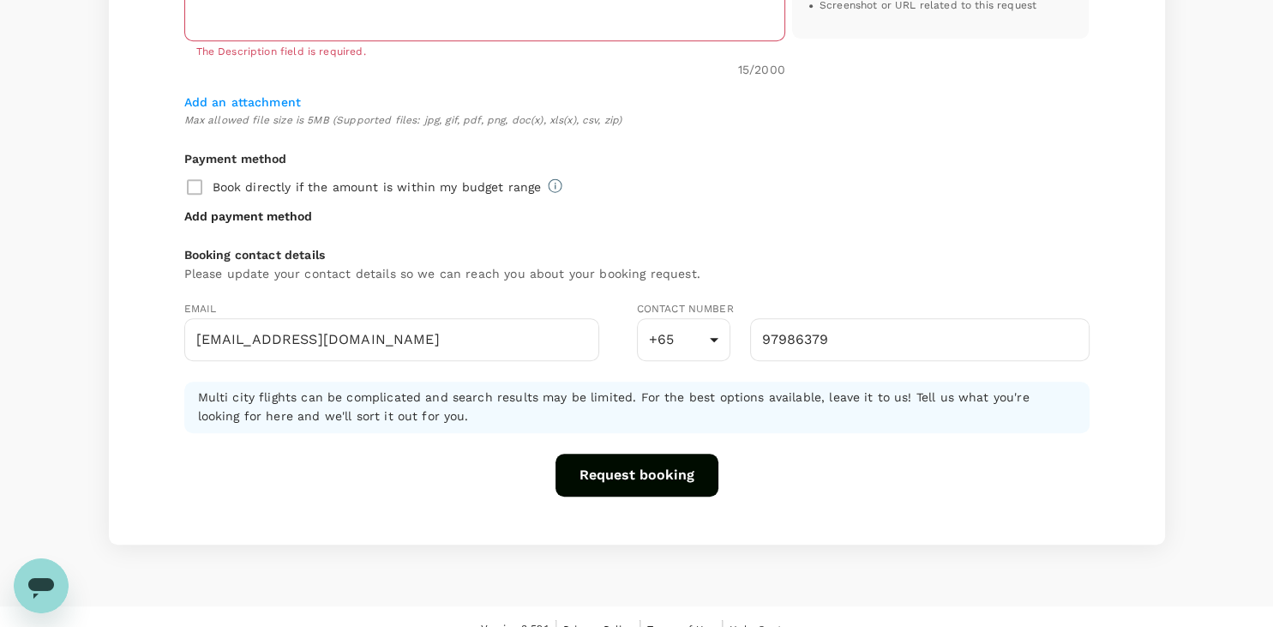
scroll to position [1052, 0]
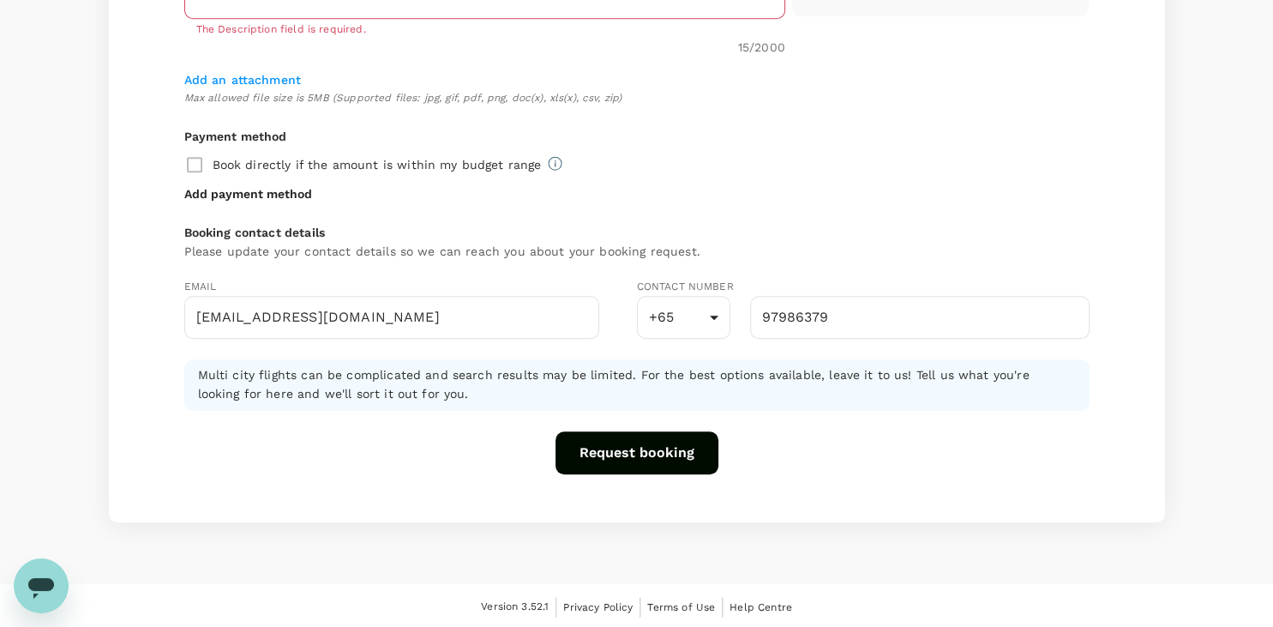
click at [653, 452] on button "Request booking" at bounding box center [636, 452] width 163 height 43
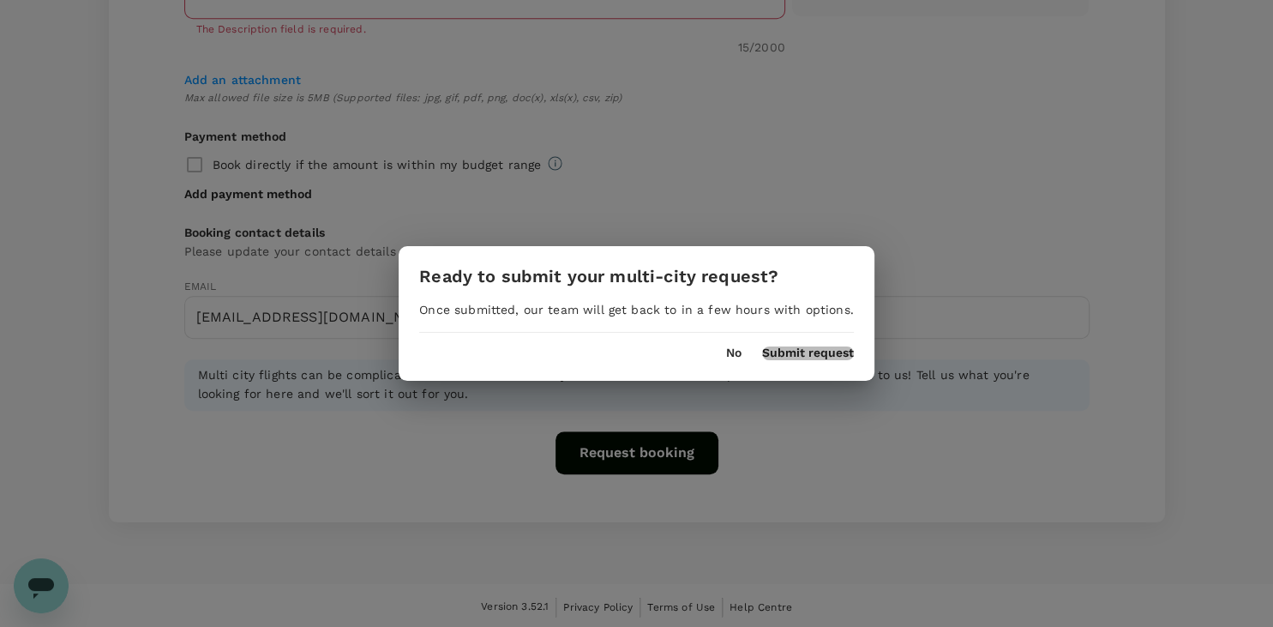
click at [806, 351] on button "Submit request" at bounding box center [808, 353] width 92 height 14
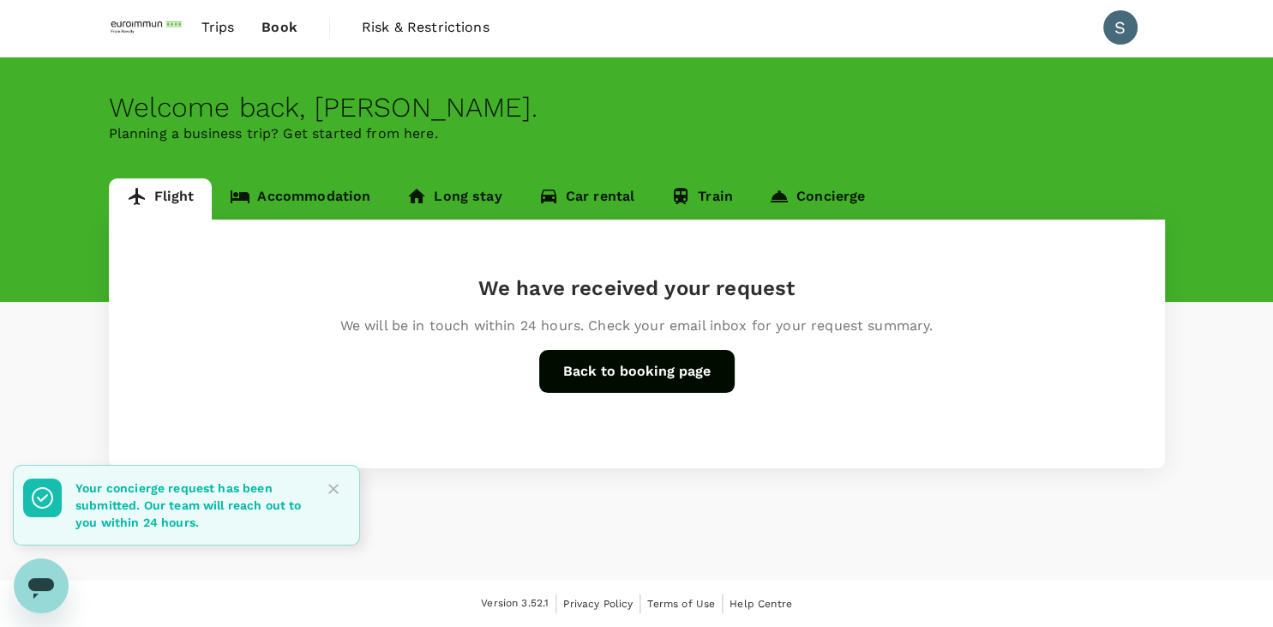
scroll to position [0, 0]
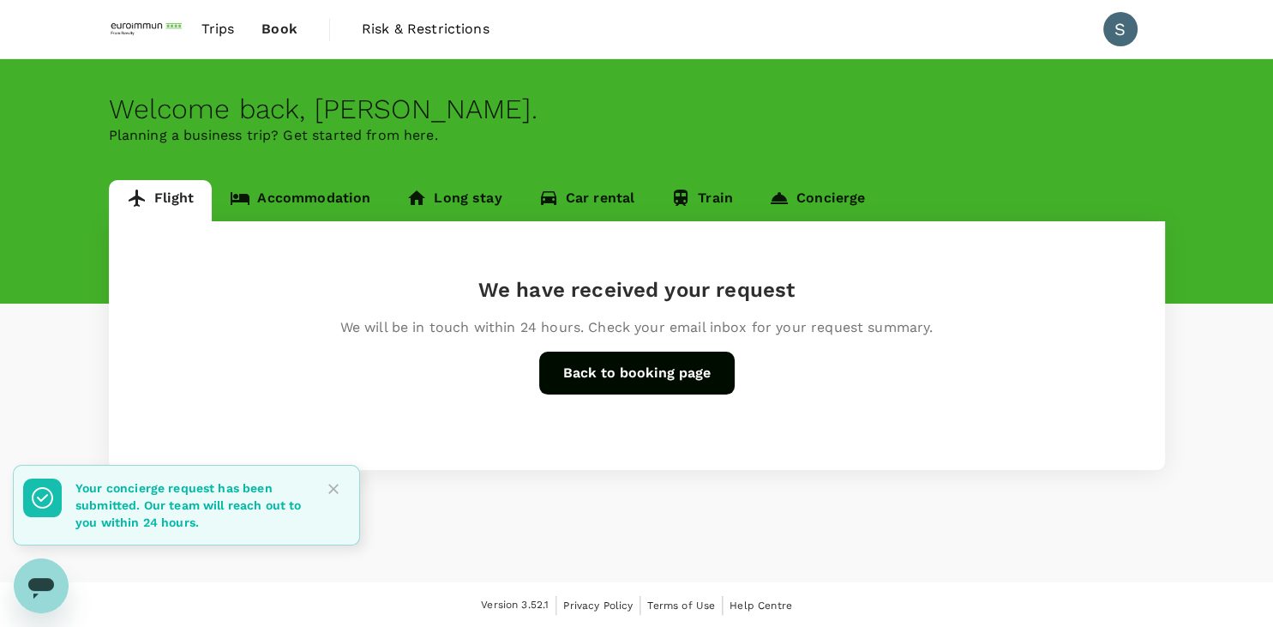
click at [335, 495] on icon "Close" at bounding box center [333, 488] width 17 height 17
